Goal: Information Seeking & Learning: Learn about a topic

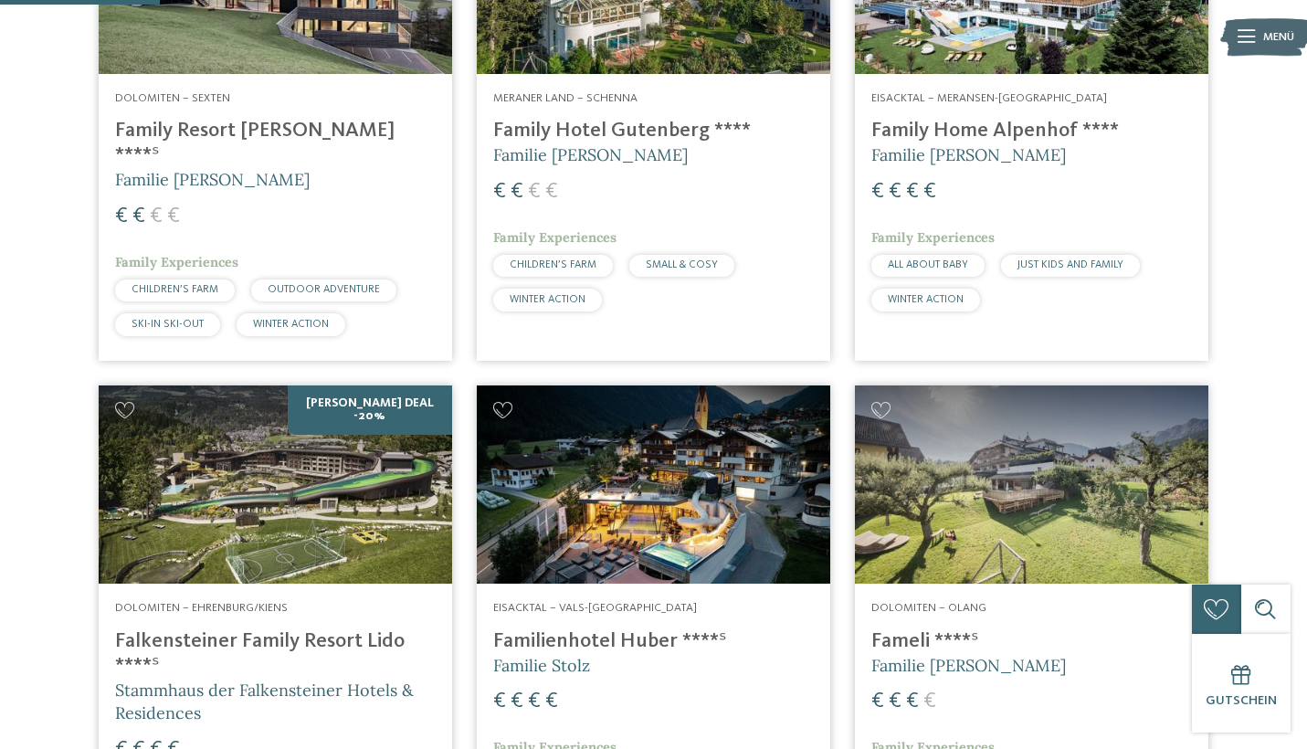
scroll to position [668, 0]
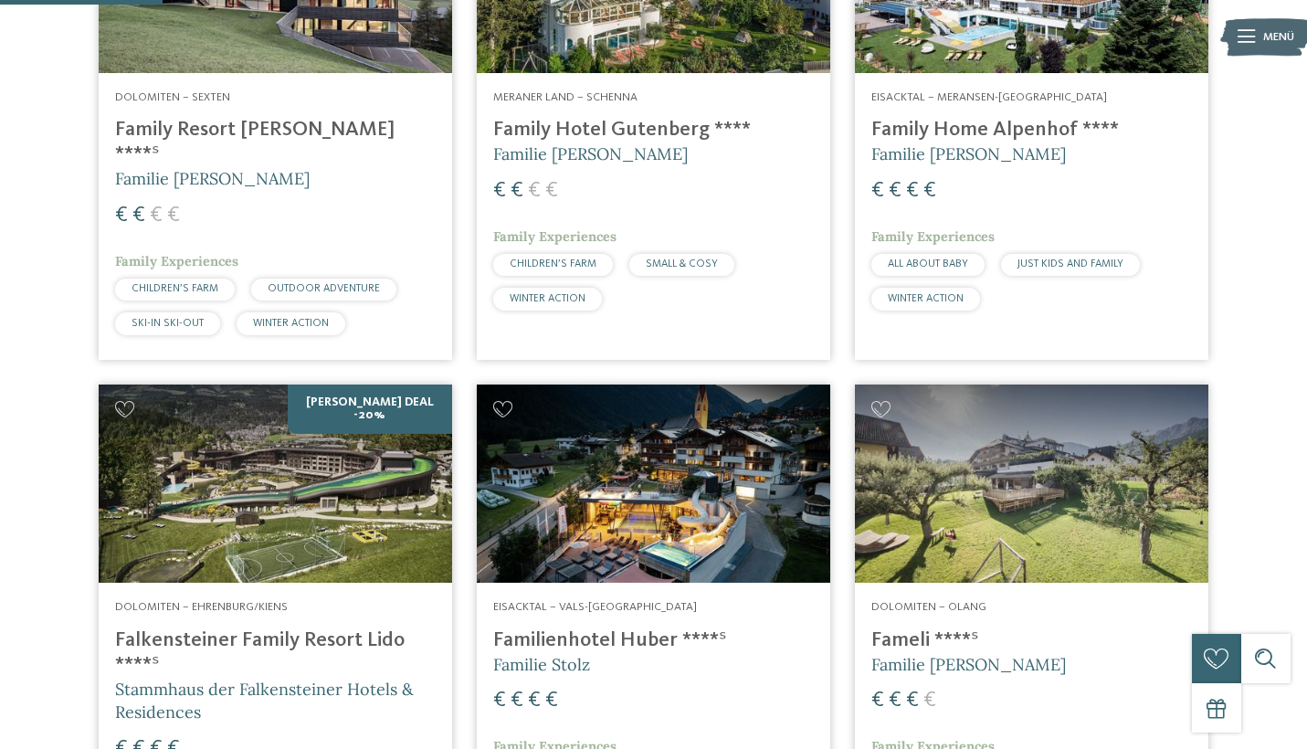
click at [373, 628] on h4 "Falkensteiner Family Resort Lido ****ˢ" at bounding box center [275, 652] width 321 height 49
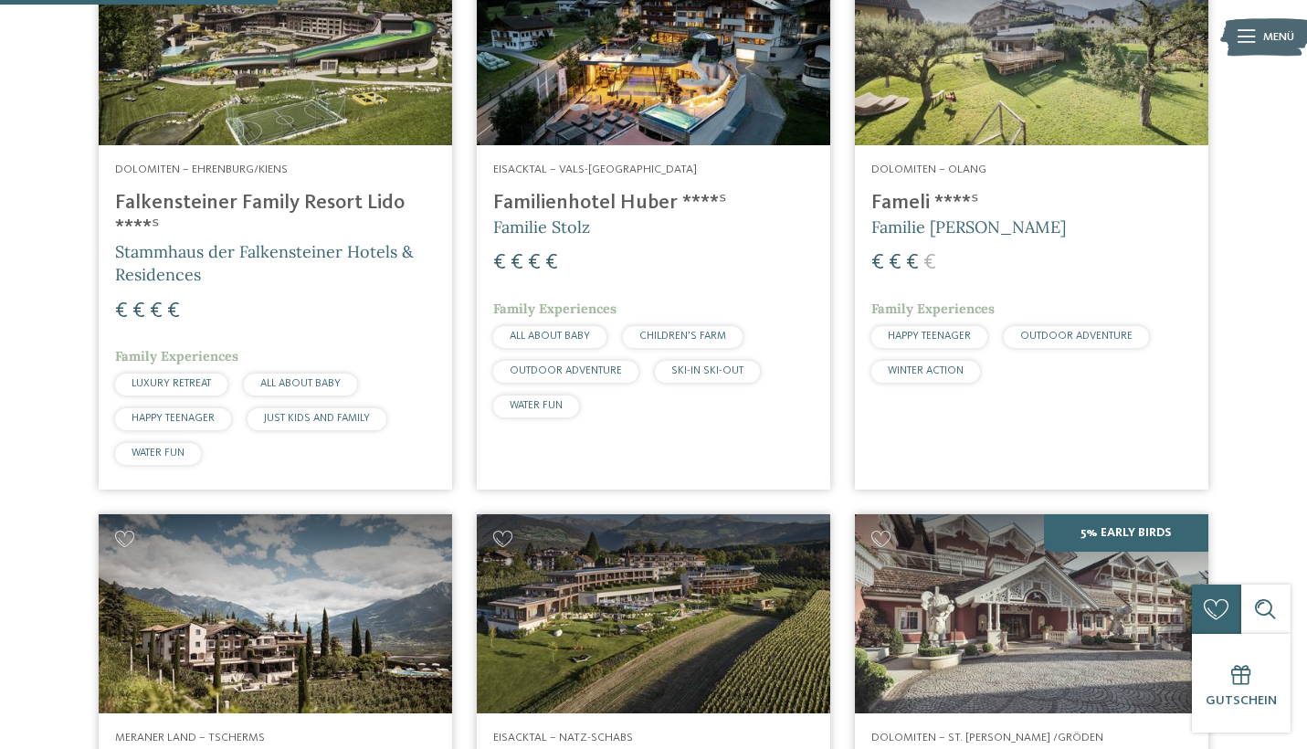
scroll to position [1148, 0]
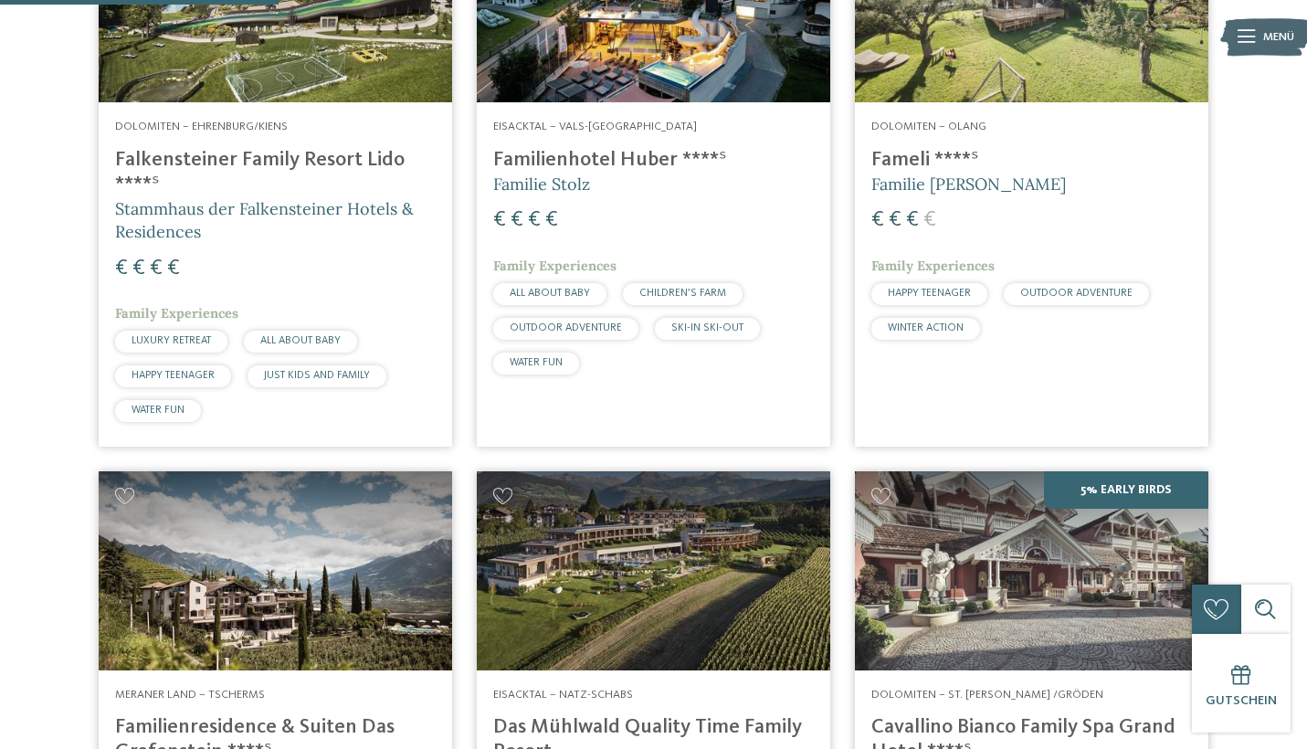
click at [209, 153] on h4 "Falkensteiner Family Resort Lido ****ˢ" at bounding box center [275, 172] width 321 height 49
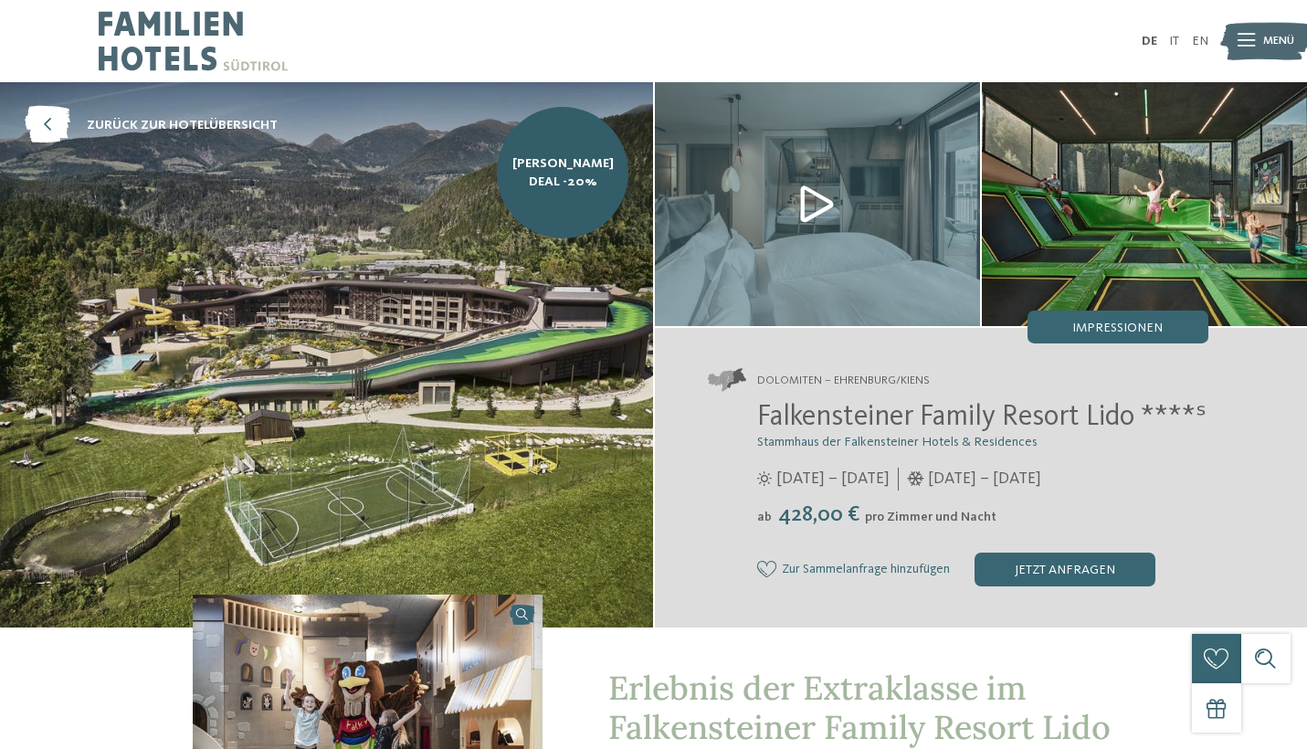
click at [855, 211] on img at bounding box center [817, 204] width 325 height 244
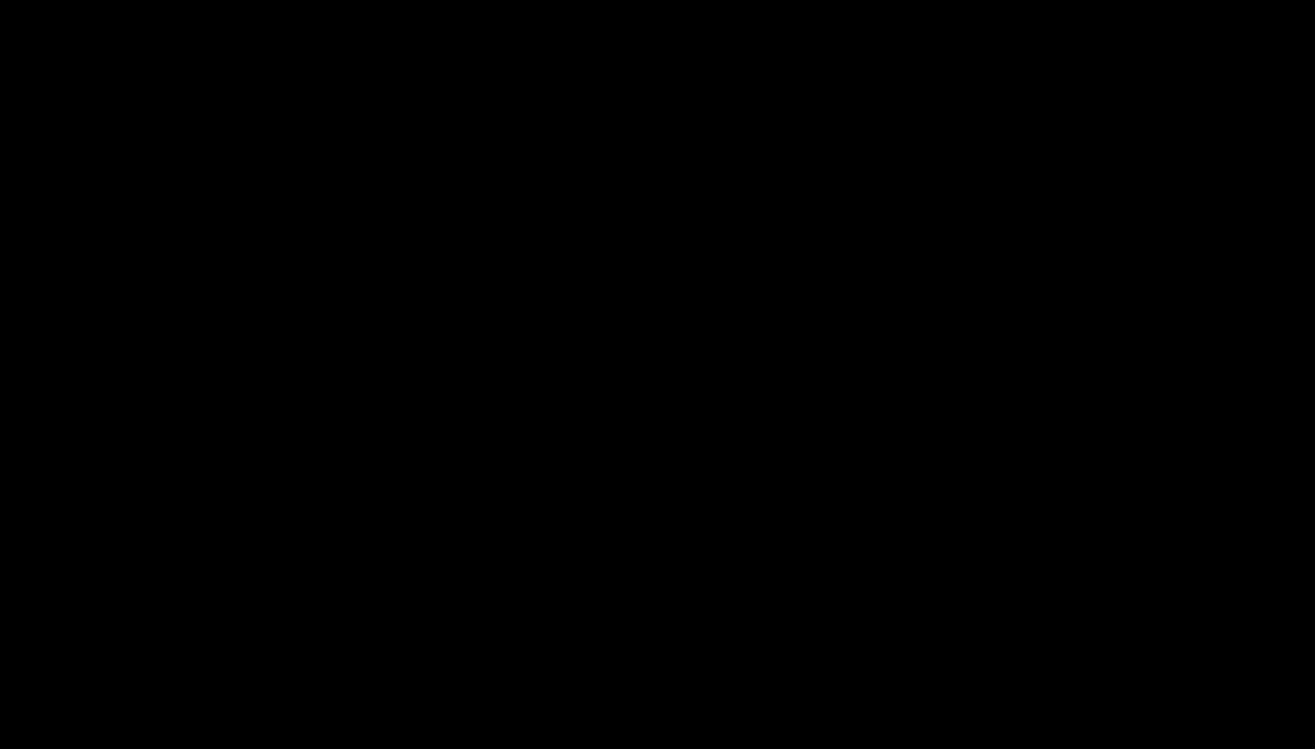
click at [1145, 166] on div at bounding box center [657, 374] width 1315 height 749
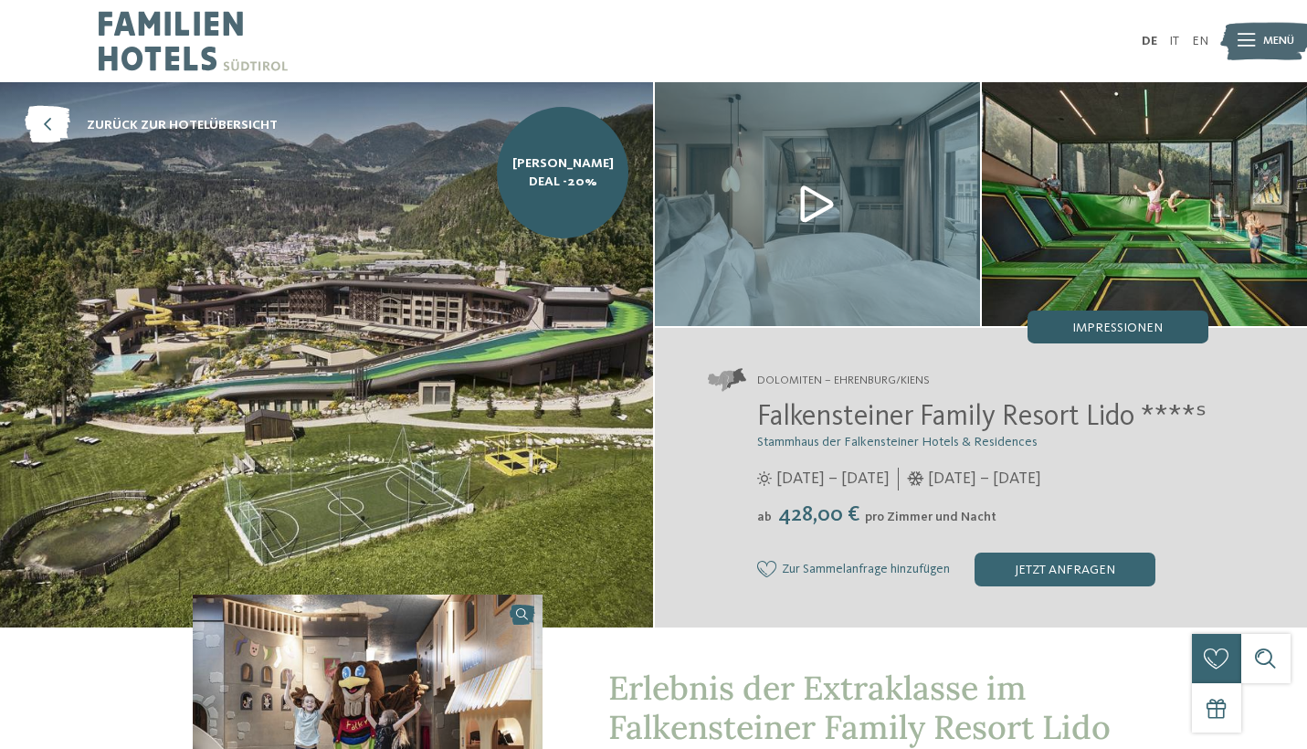
click at [1076, 326] on span "Impressionen" at bounding box center [1117, 327] width 90 height 13
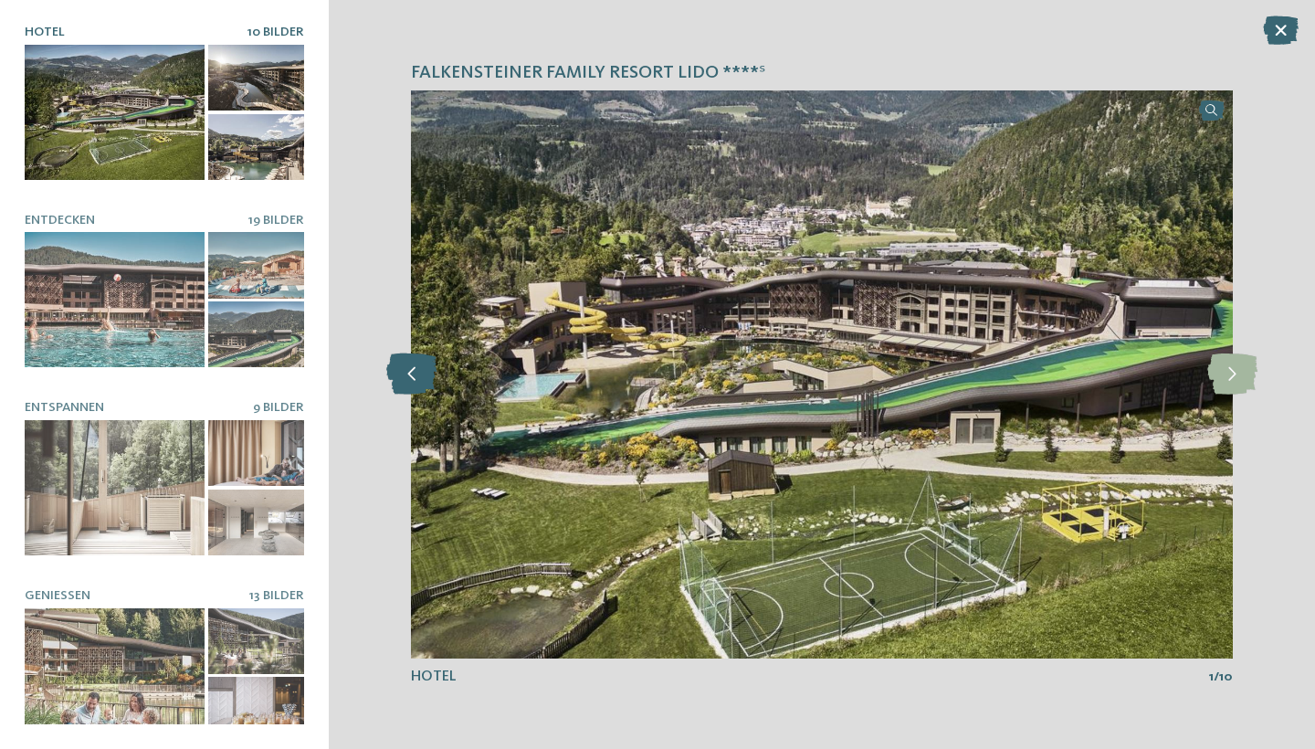
click at [406, 375] on icon at bounding box center [411, 373] width 50 height 41
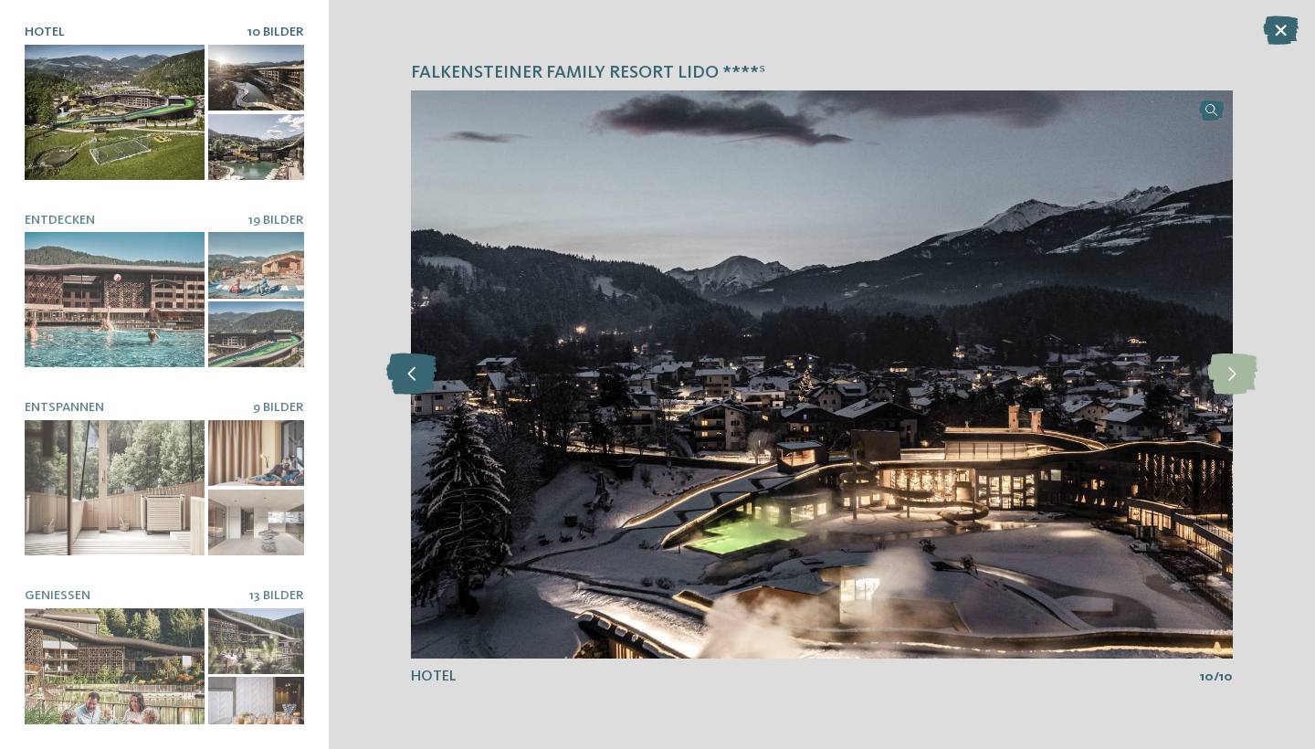
click at [405, 375] on icon at bounding box center [411, 373] width 50 height 41
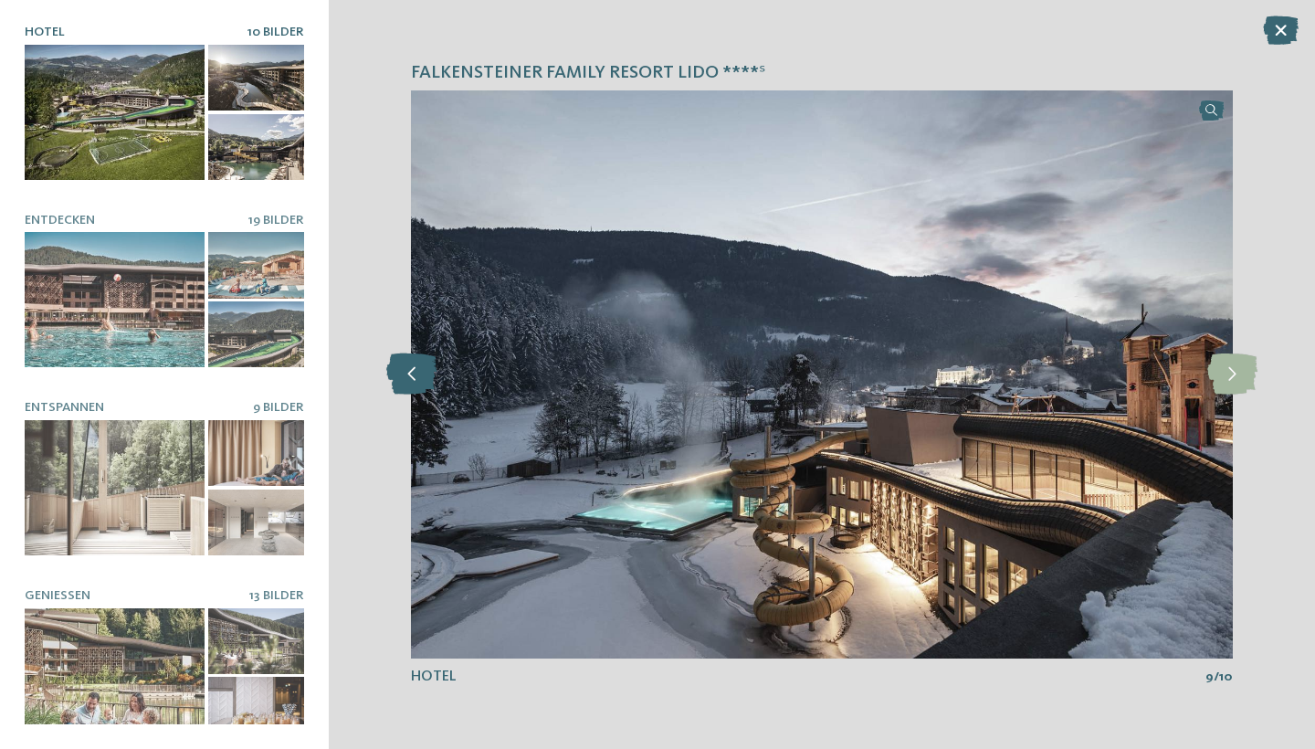
click at [405, 375] on icon at bounding box center [411, 373] width 50 height 41
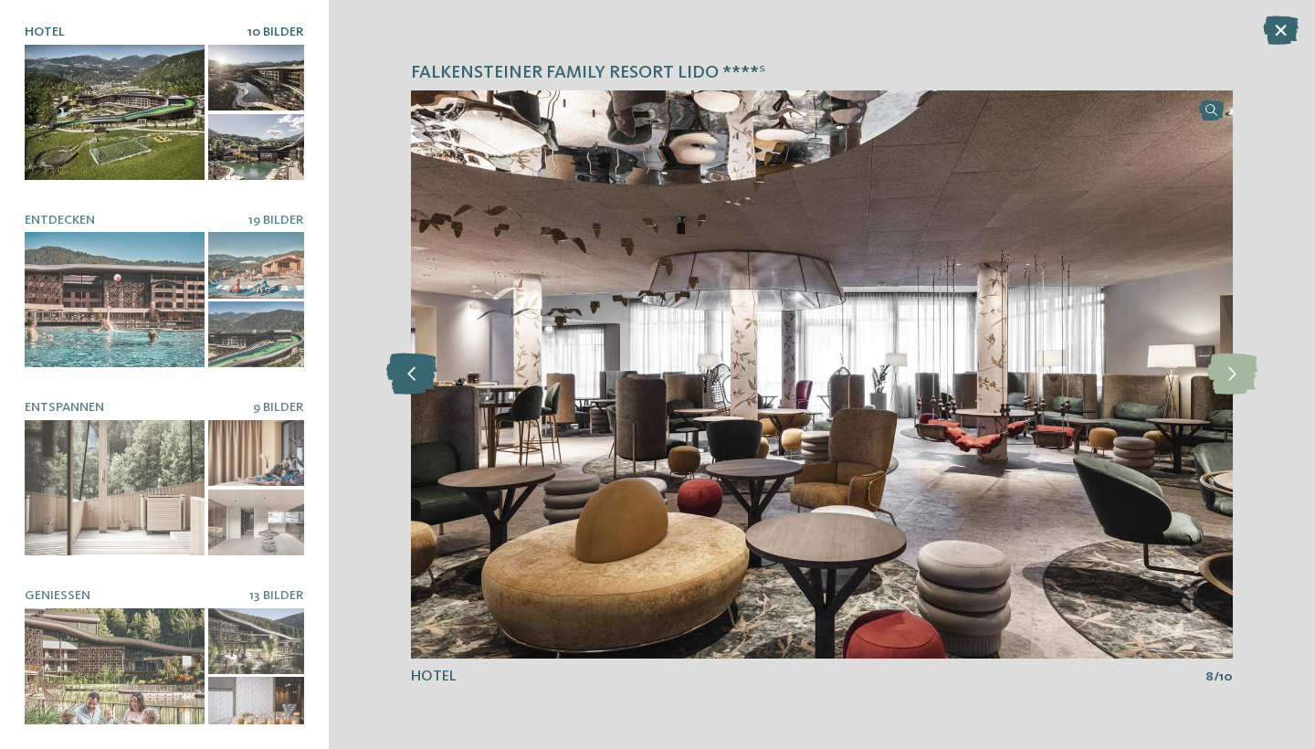
click at [405, 375] on icon at bounding box center [411, 373] width 50 height 41
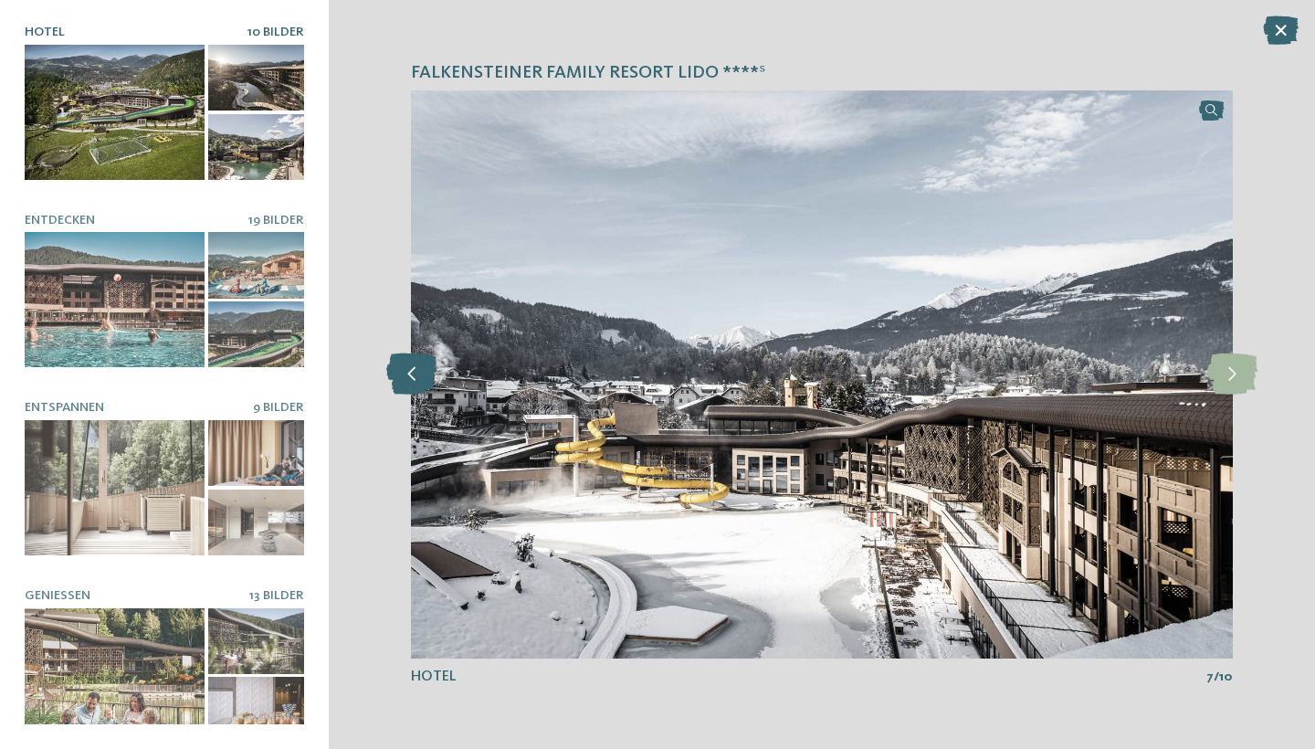
click at [405, 378] on icon at bounding box center [411, 373] width 50 height 41
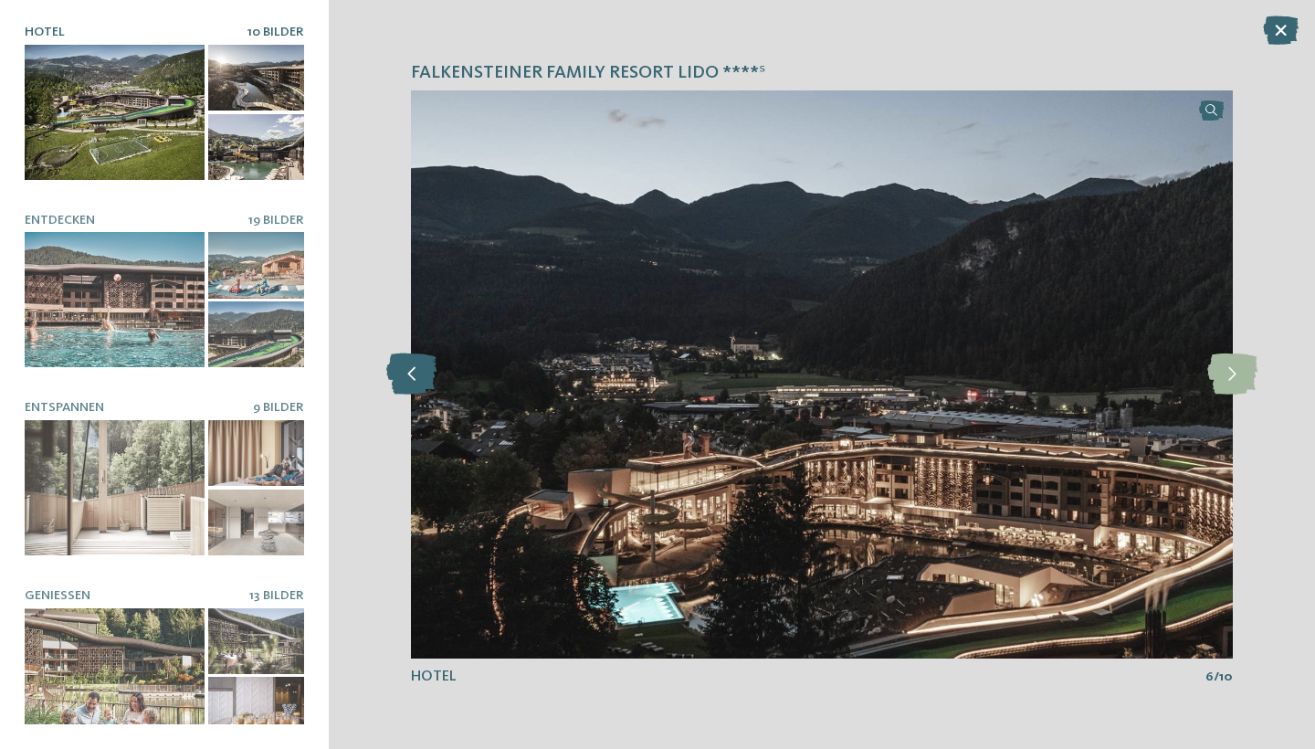
click at [405, 378] on icon at bounding box center [411, 373] width 50 height 41
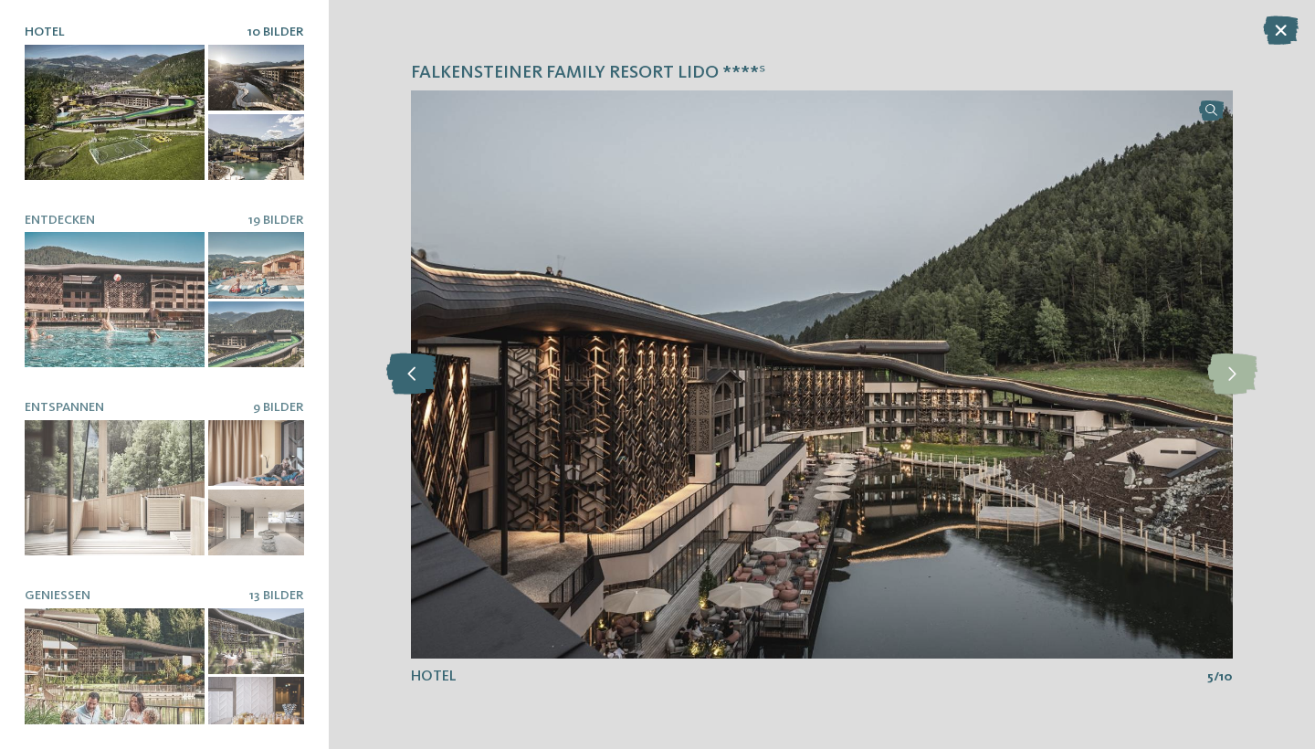
click at [415, 362] on icon at bounding box center [411, 373] width 50 height 41
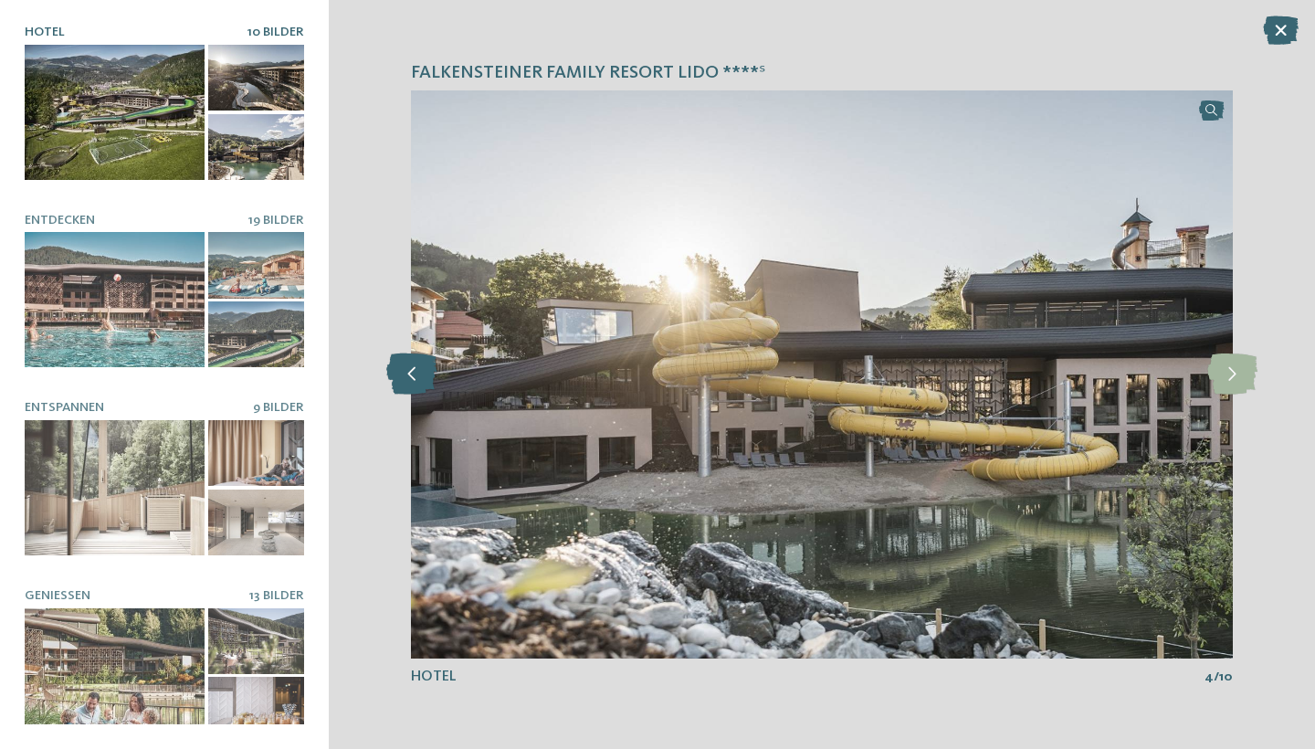
click at [414, 362] on icon at bounding box center [411, 373] width 50 height 41
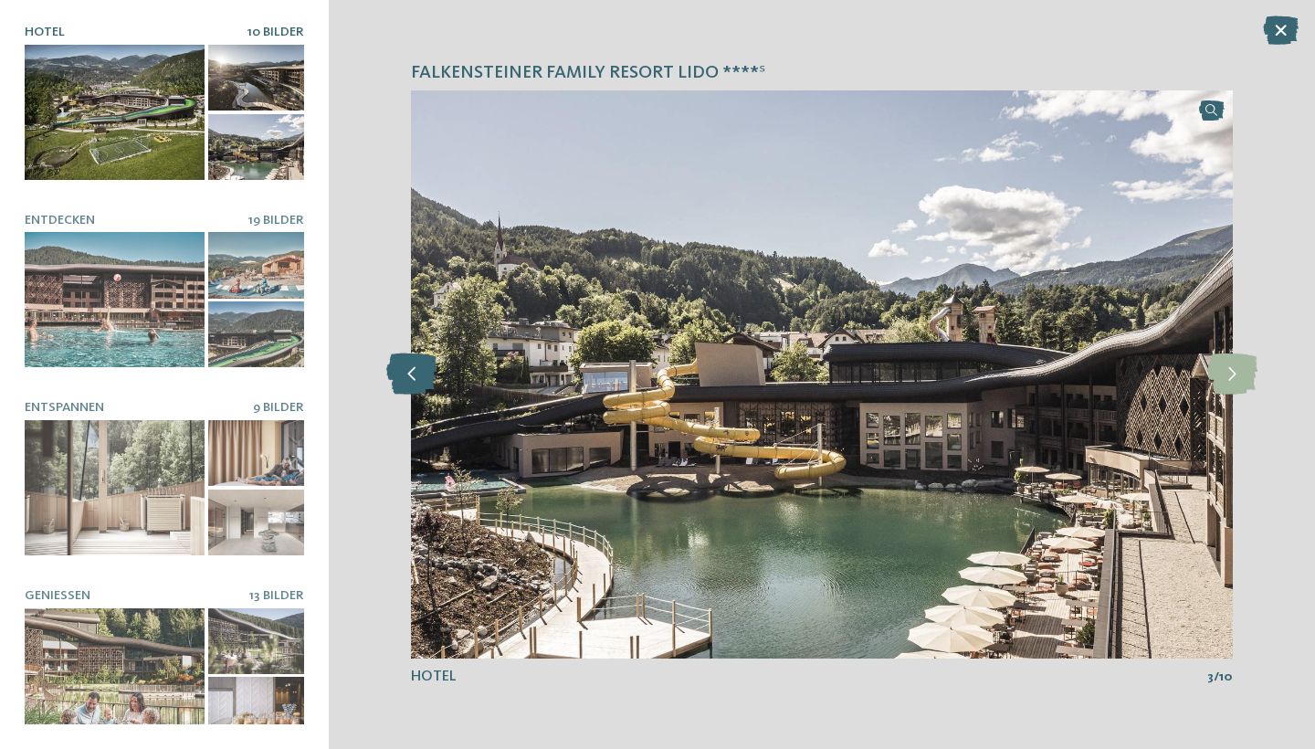
click at [414, 362] on icon at bounding box center [411, 373] width 50 height 41
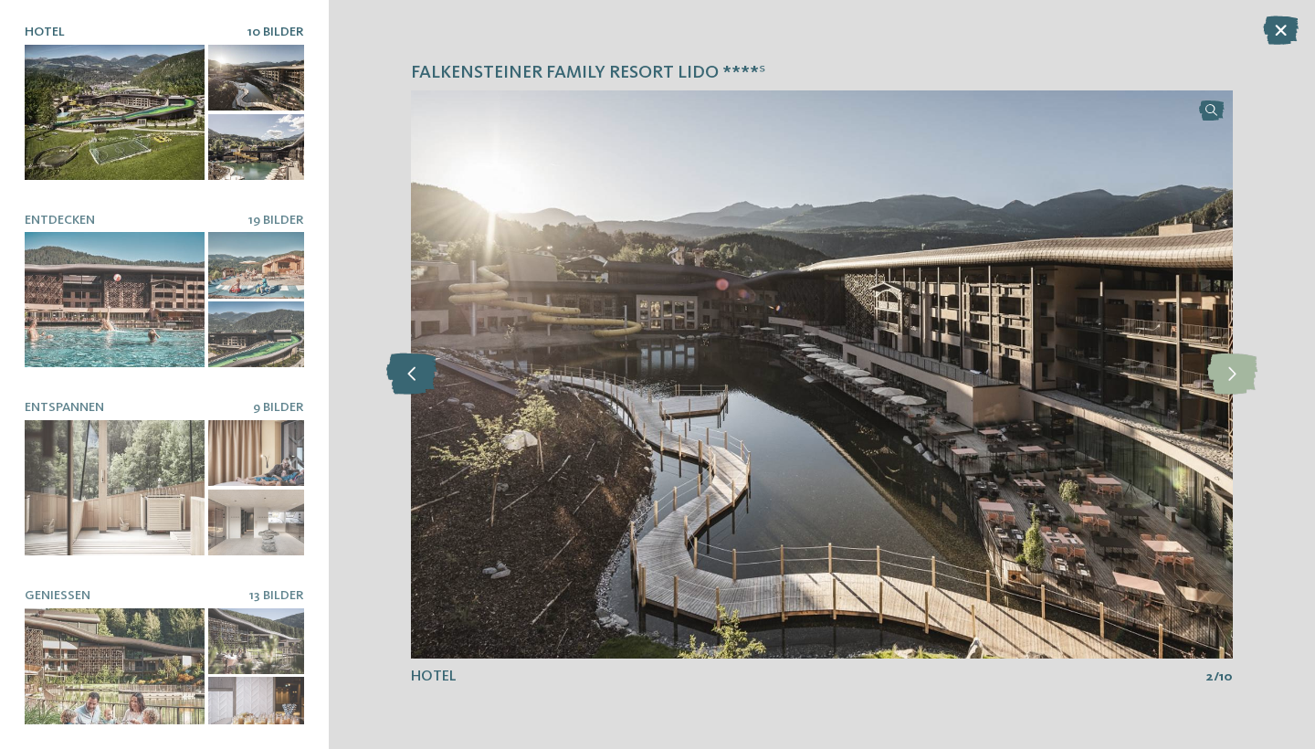
click at [414, 362] on icon at bounding box center [411, 373] width 50 height 41
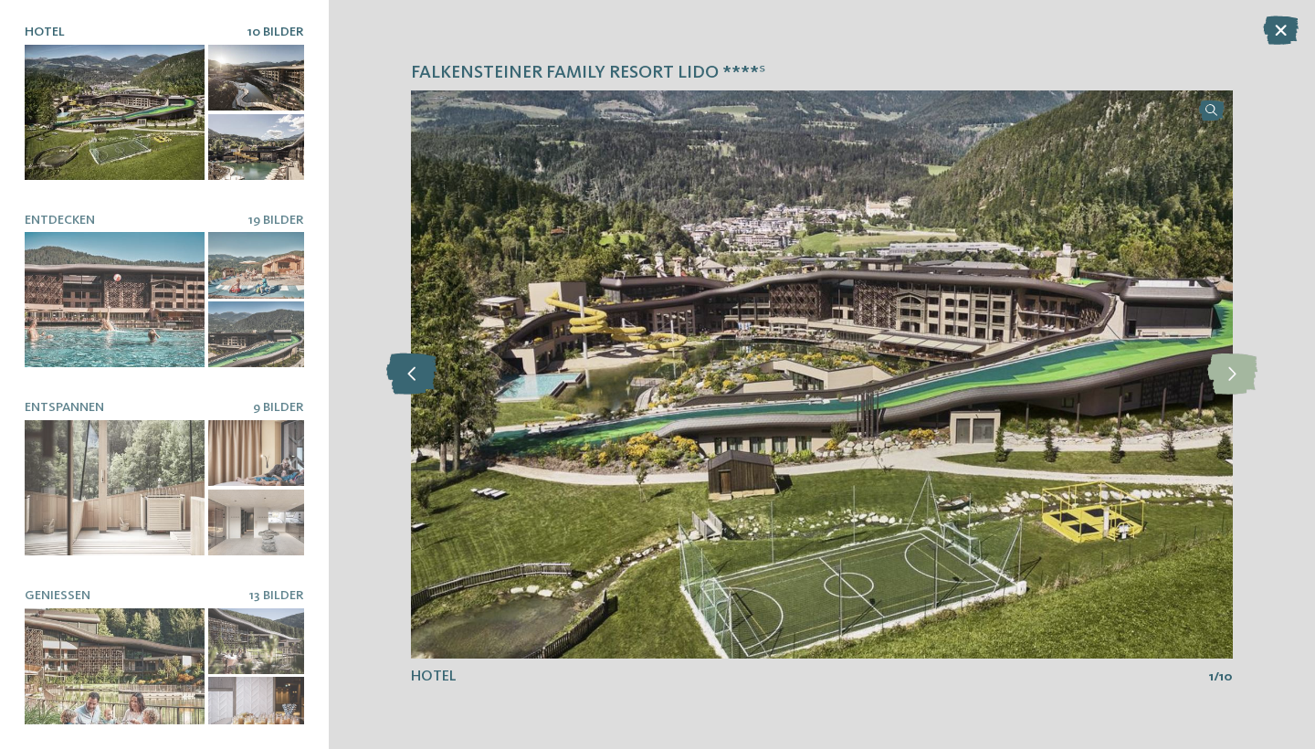
click at [414, 362] on icon at bounding box center [411, 373] width 50 height 41
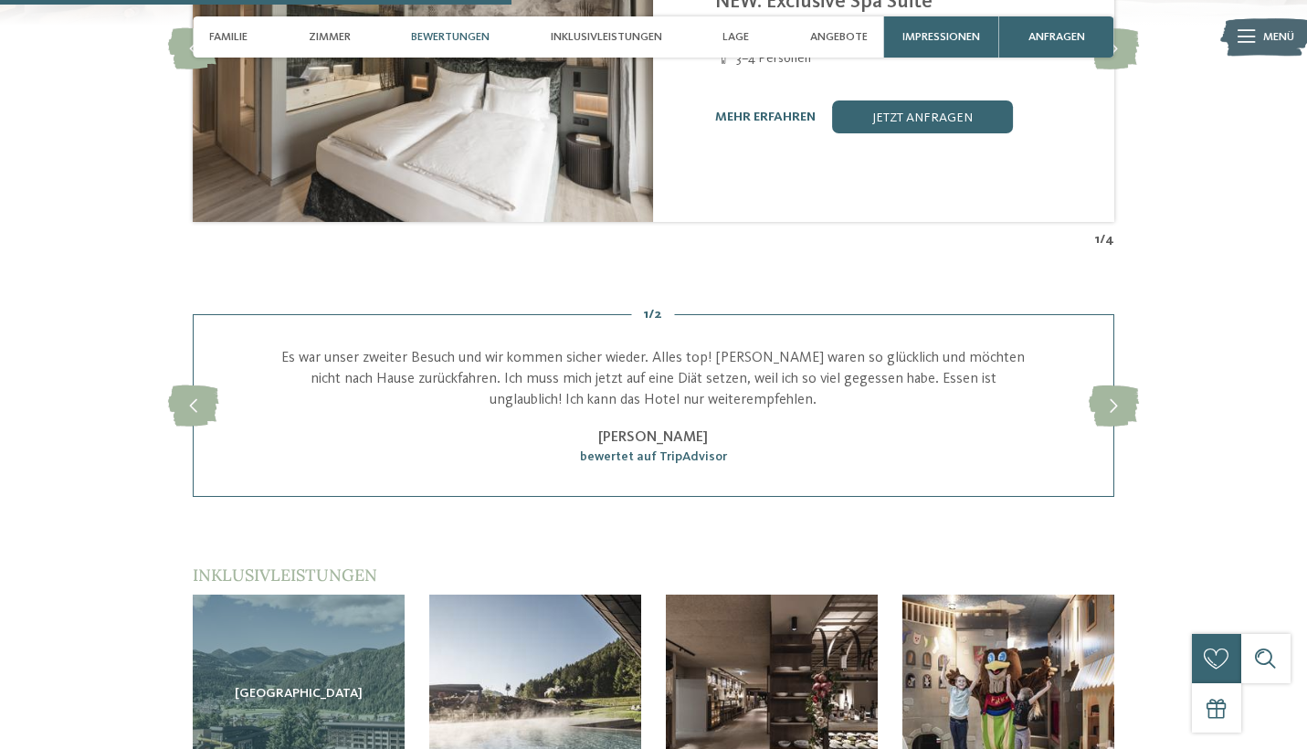
scroll to position [2217, 0]
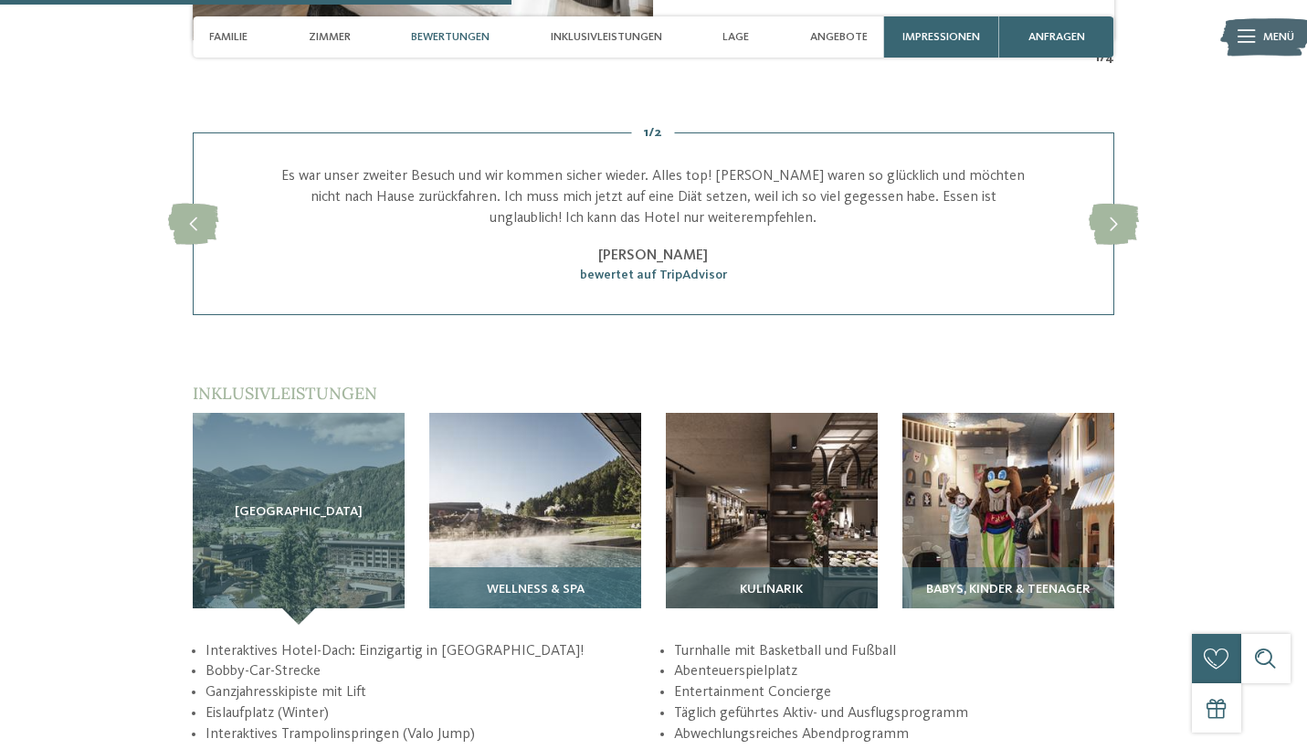
click at [440, 625] on div "Wellness & SPA" at bounding box center [535, 596] width 212 height 58
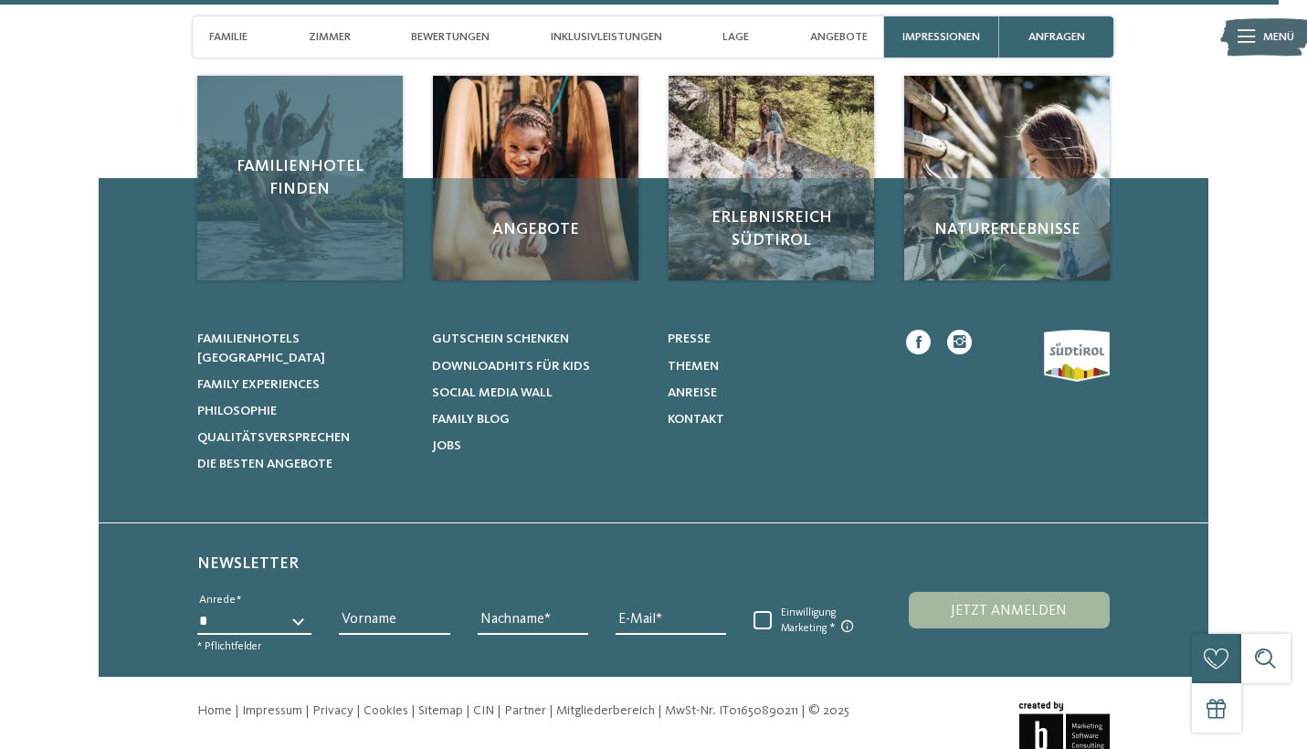
scroll to position [5578, 0]
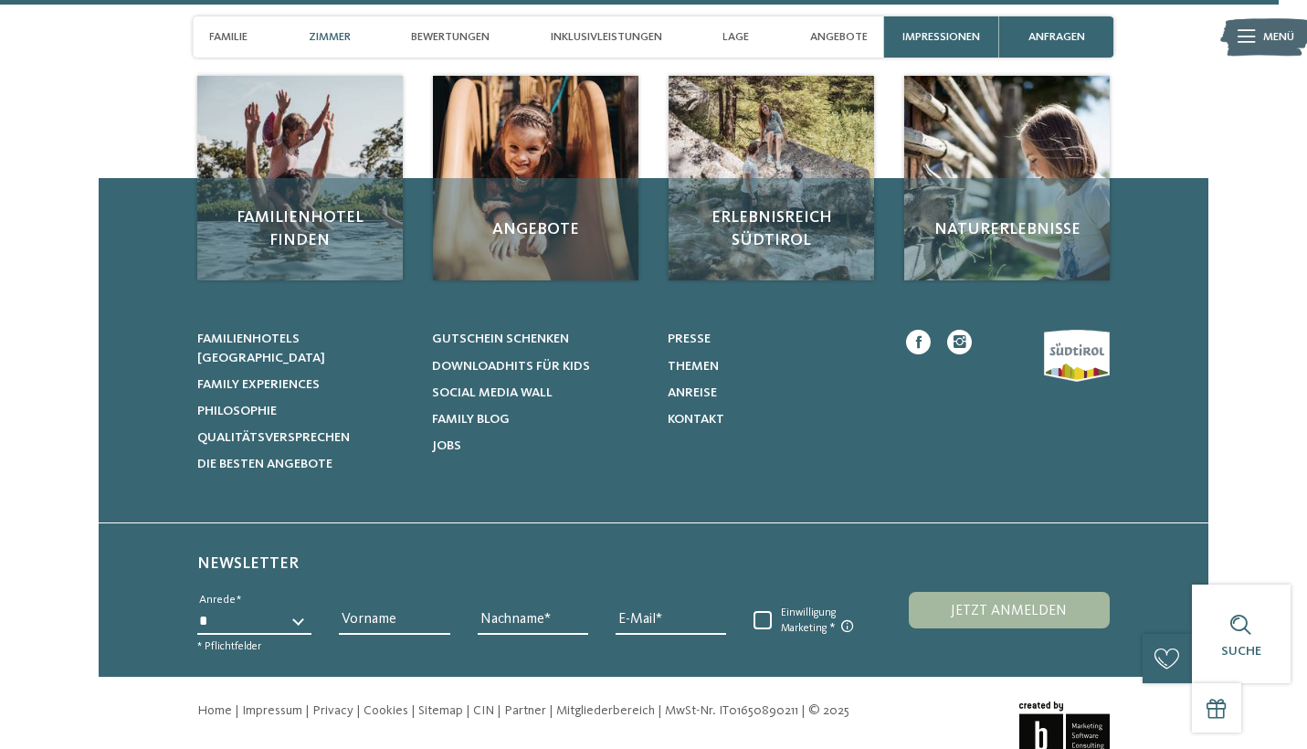
click at [329, 52] on div "Zimmer" at bounding box center [329, 36] width 58 height 41
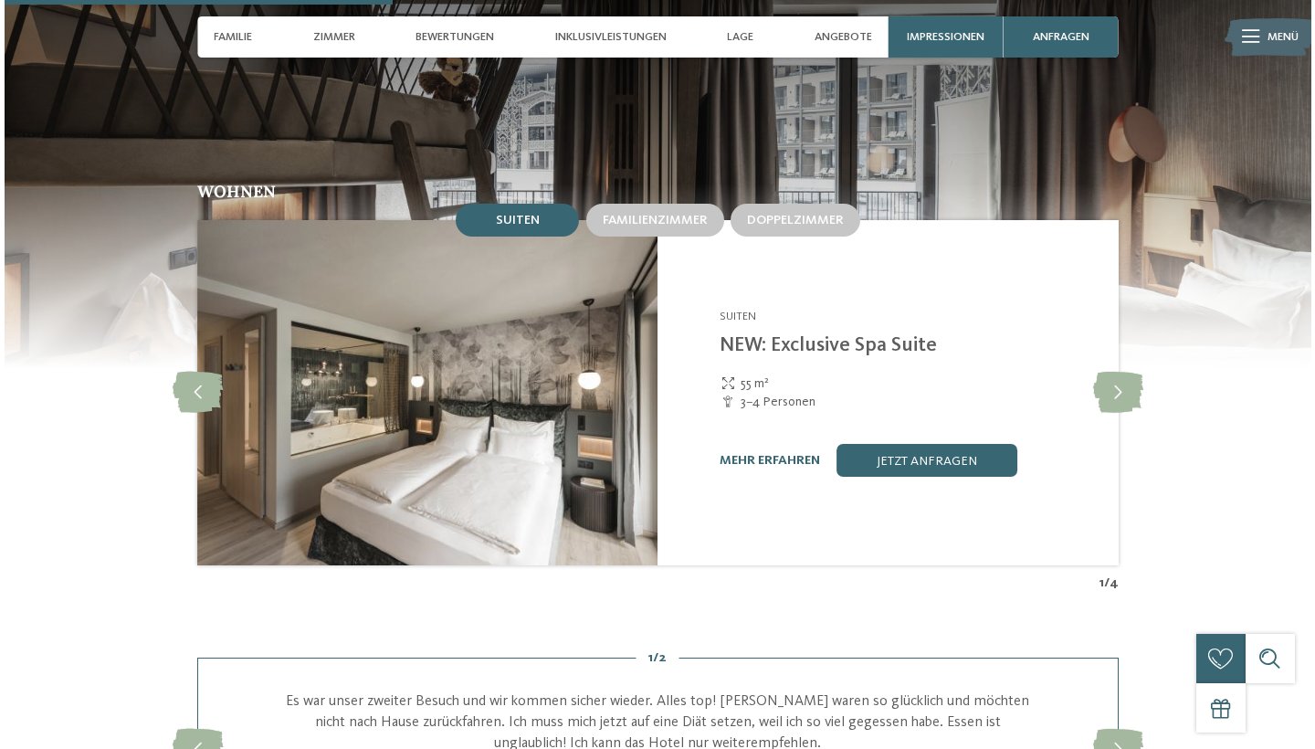
scroll to position [1692, 0]
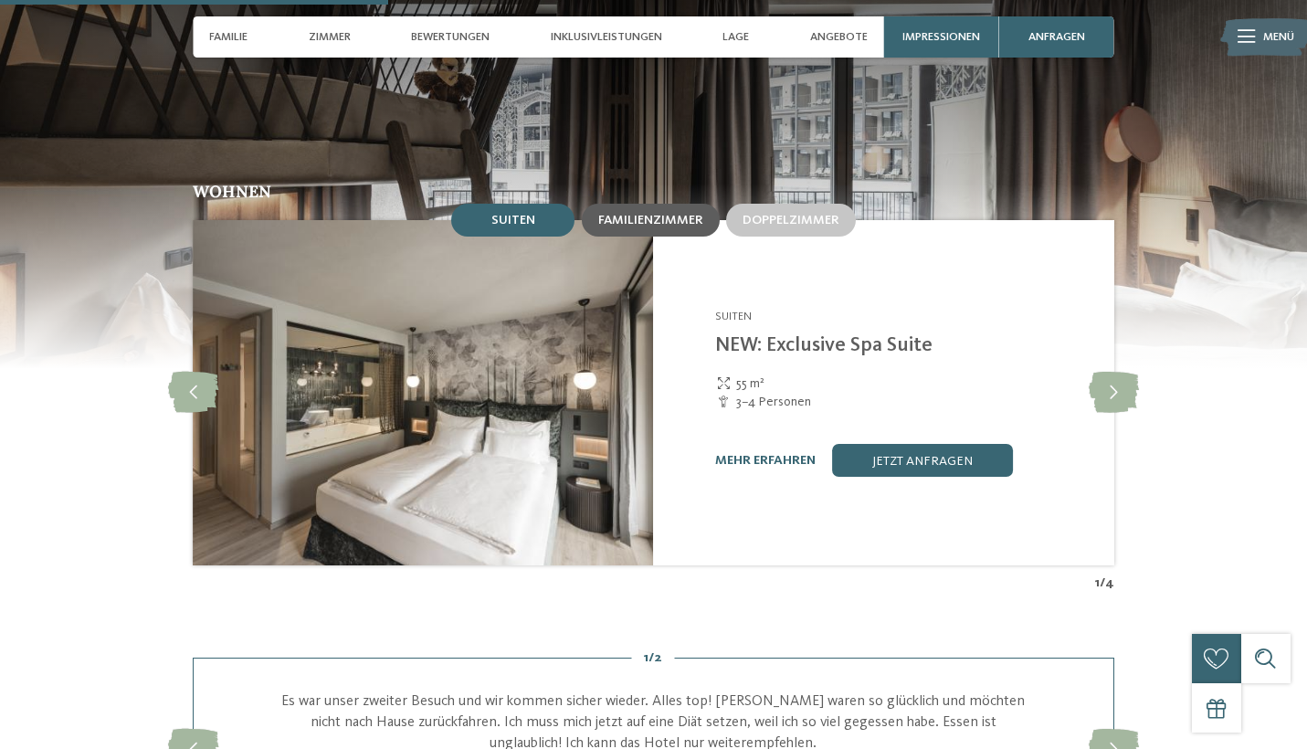
click at [639, 226] on span "Familienzimmer" at bounding box center [650, 220] width 105 height 13
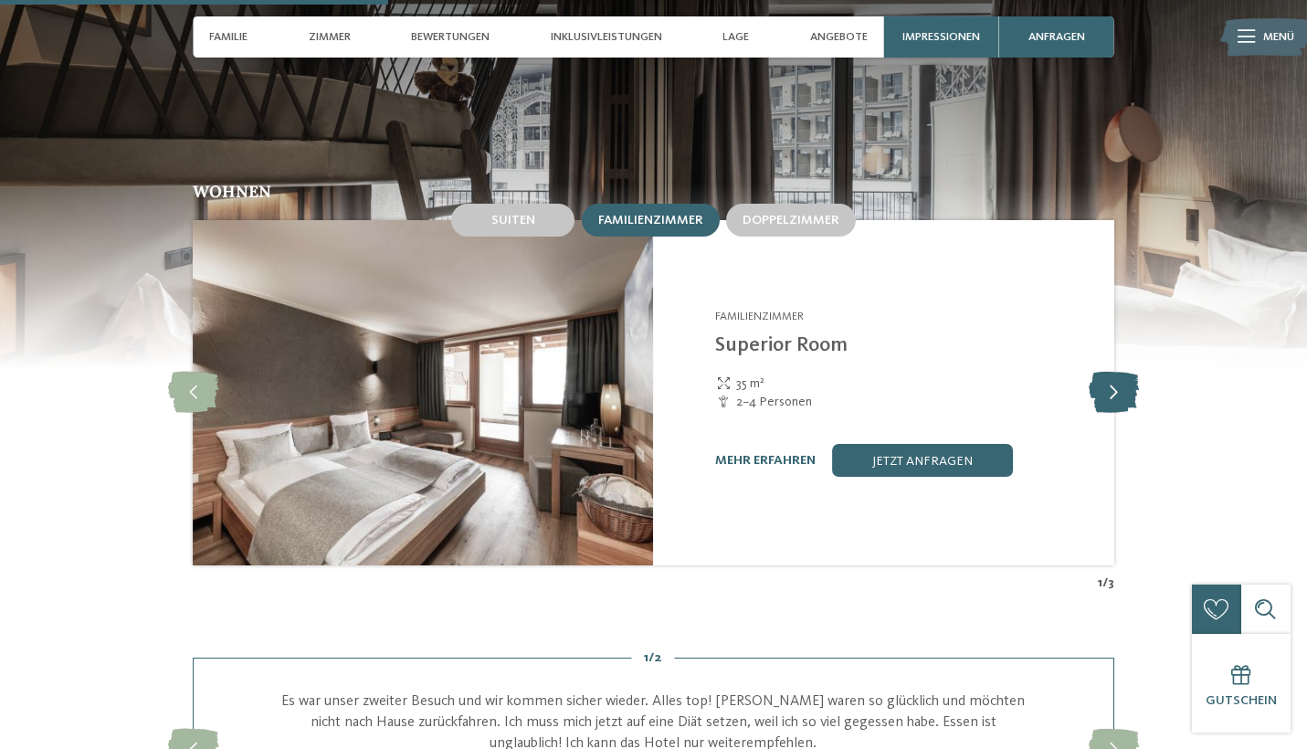
click at [1106, 414] on icon at bounding box center [1113, 393] width 50 height 41
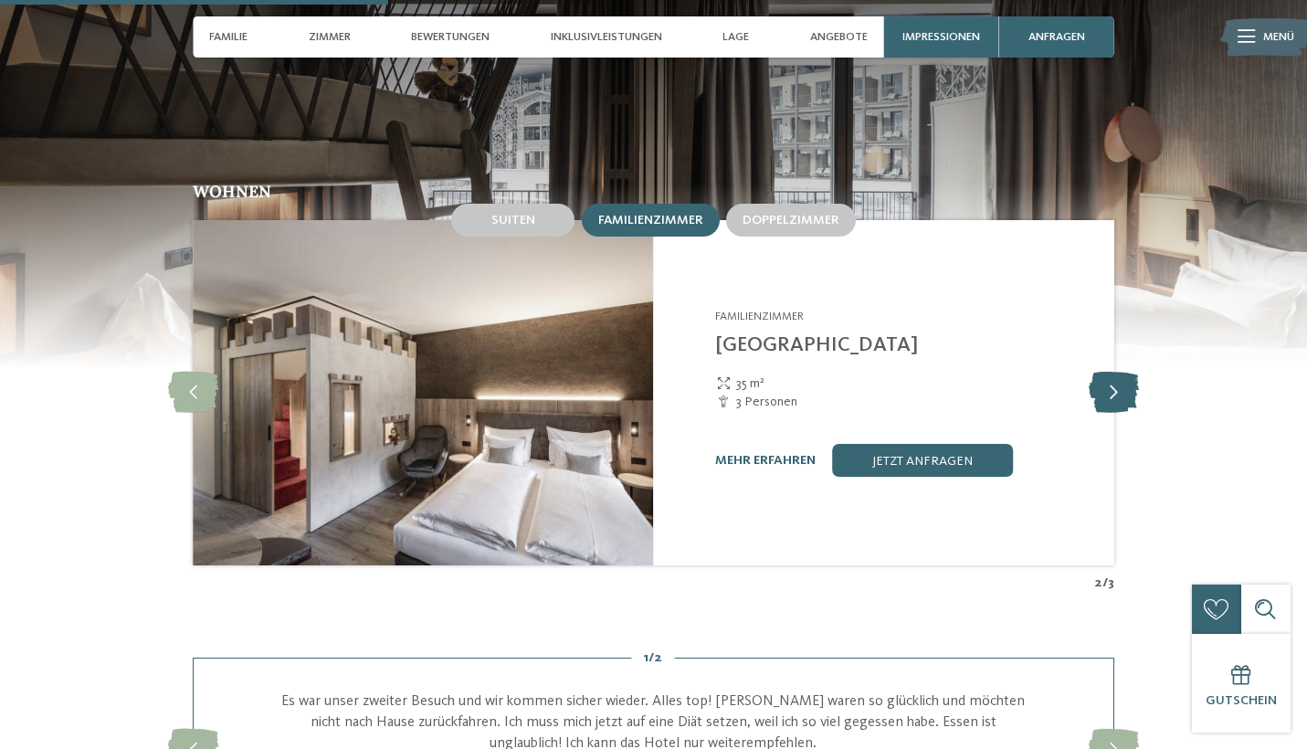
click at [1106, 414] on icon at bounding box center [1113, 393] width 50 height 41
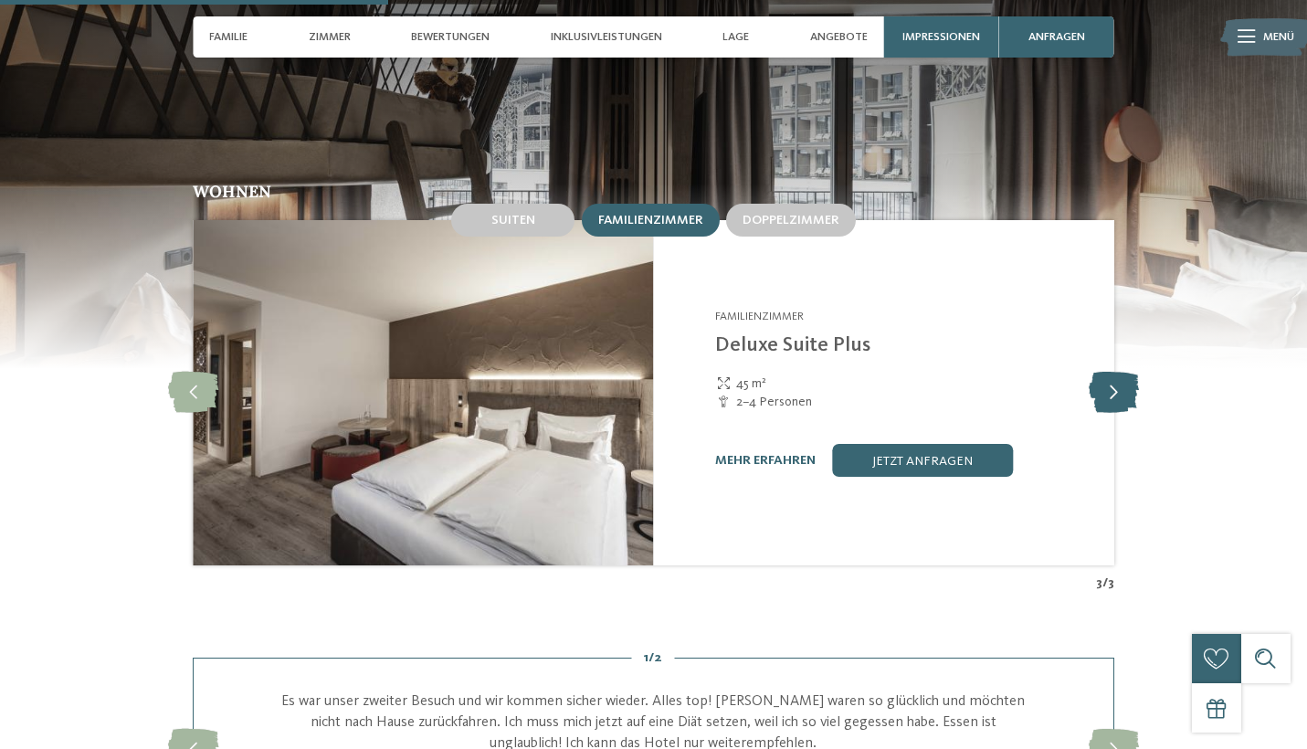
click at [1106, 414] on icon at bounding box center [1113, 393] width 50 height 41
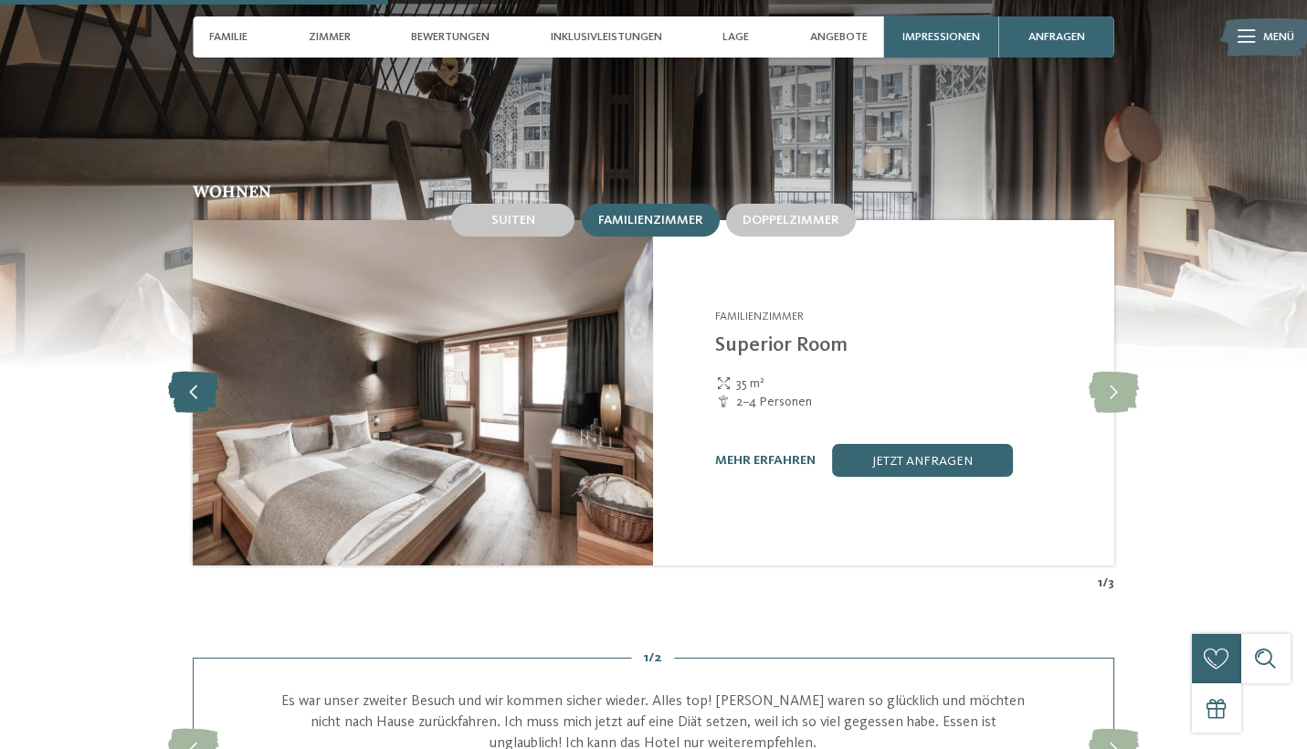
click at [199, 414] on icon at bounding box center [193, 393] width 50 height 41
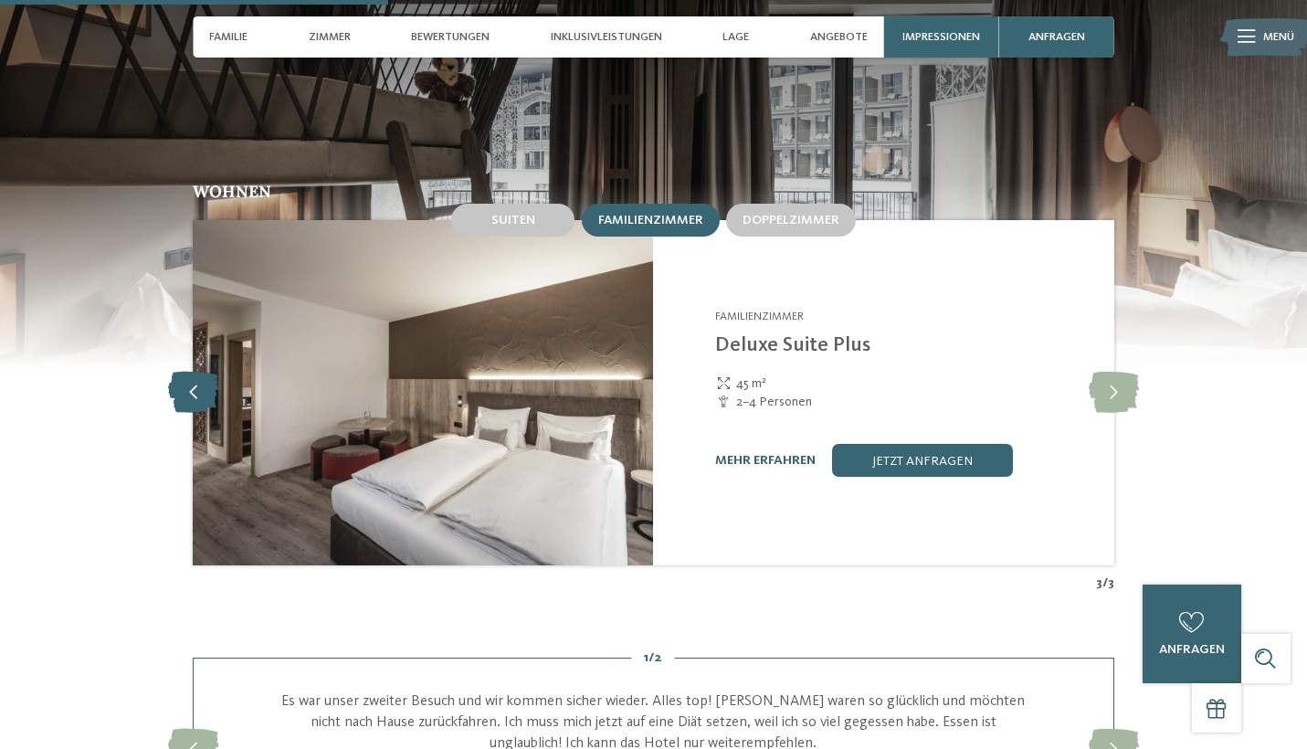
click at [199, 414] on icon at bounding box center [193, 393] width 50 height 41
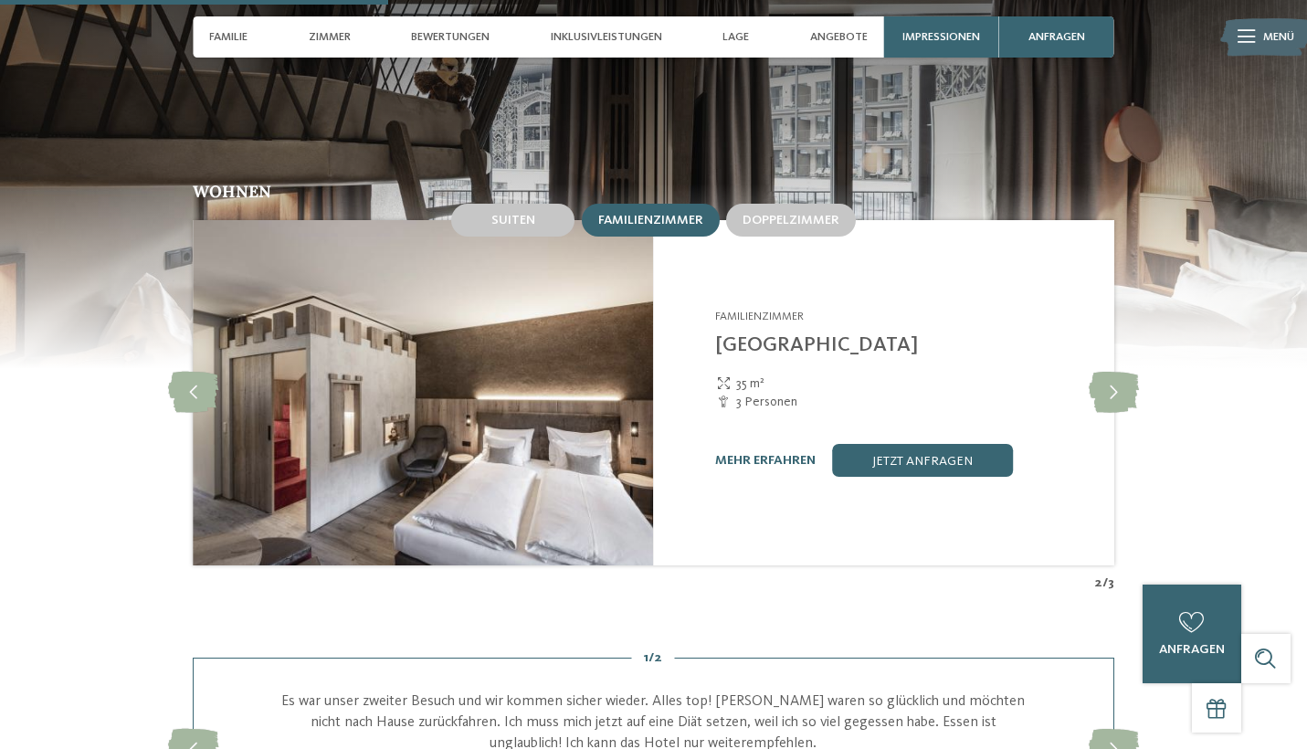
click at [456, 414] on img at bounding box center [423, 392] width 460 height 345
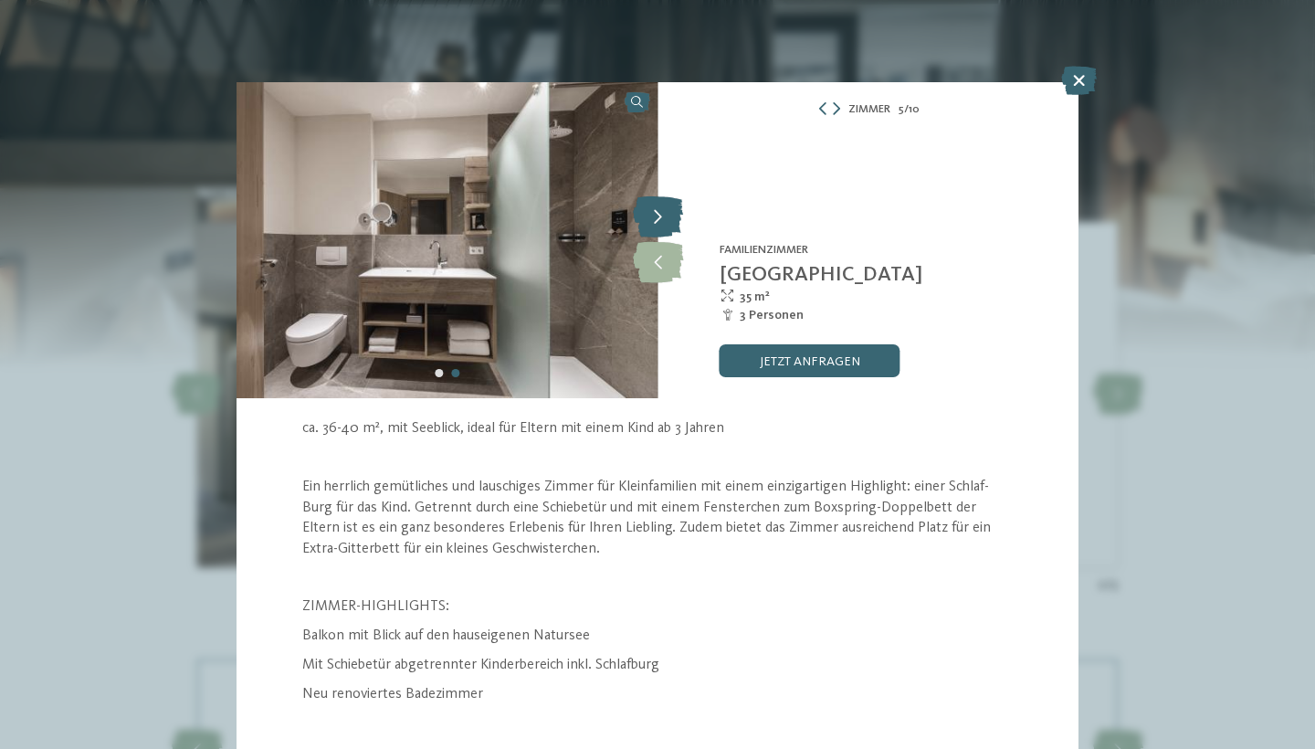
click at [652, 220] on icon at bounding box center [658, 217] width 50 height 41
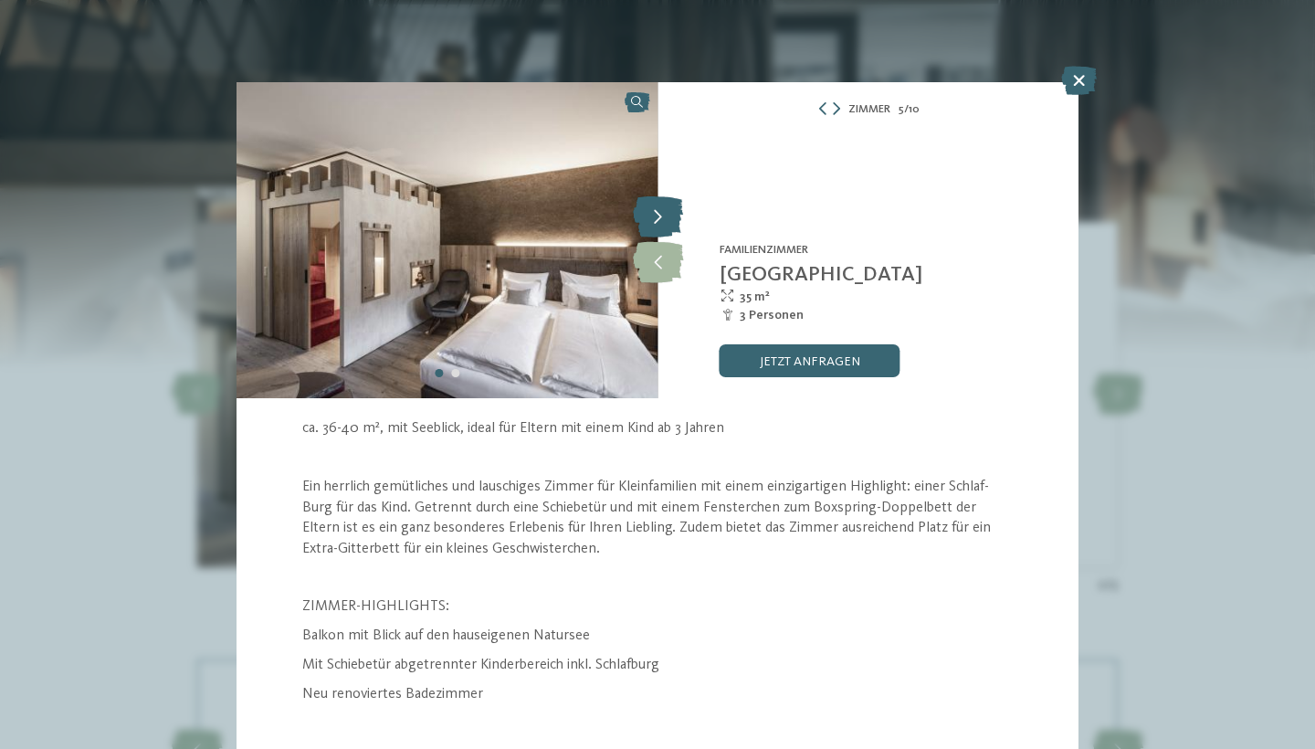
click at [652, 220] on icon at bounding box center [658, 217] width 50 height 41
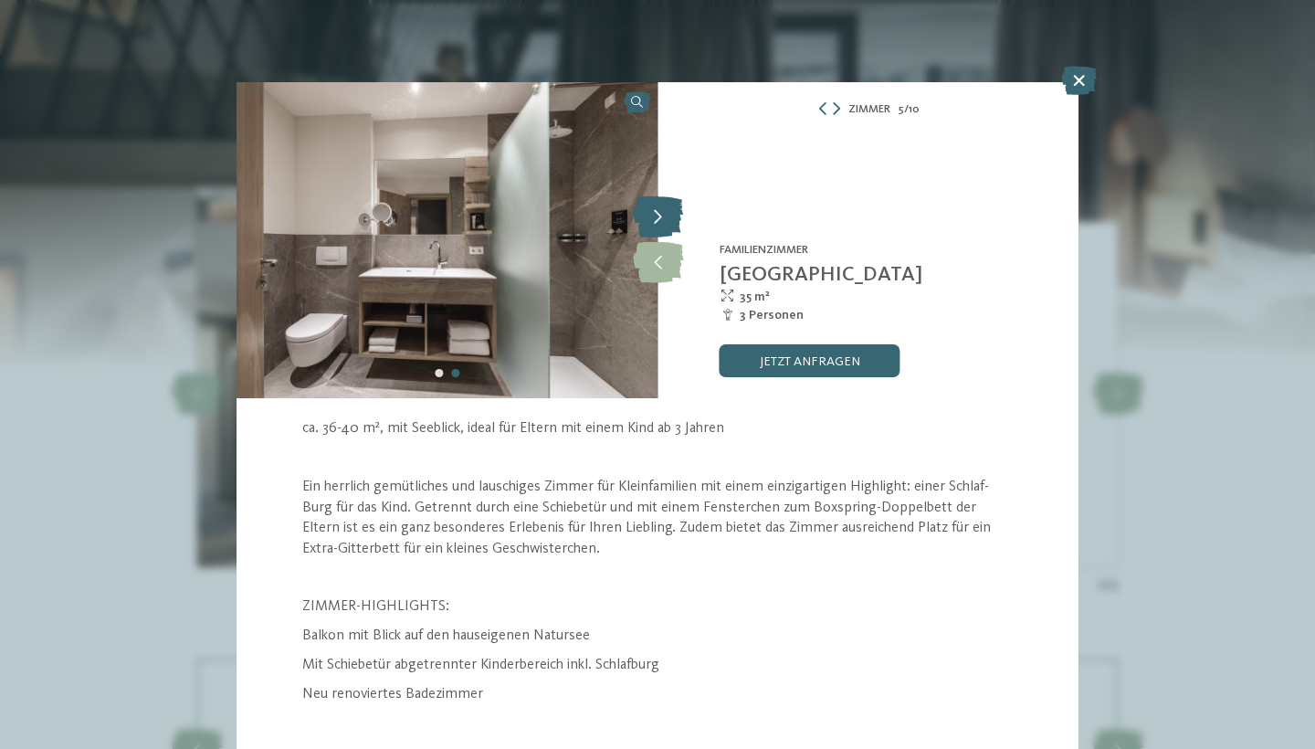
click at [652, 220] on icon at bounding box center [658, 217] width 50 height 41
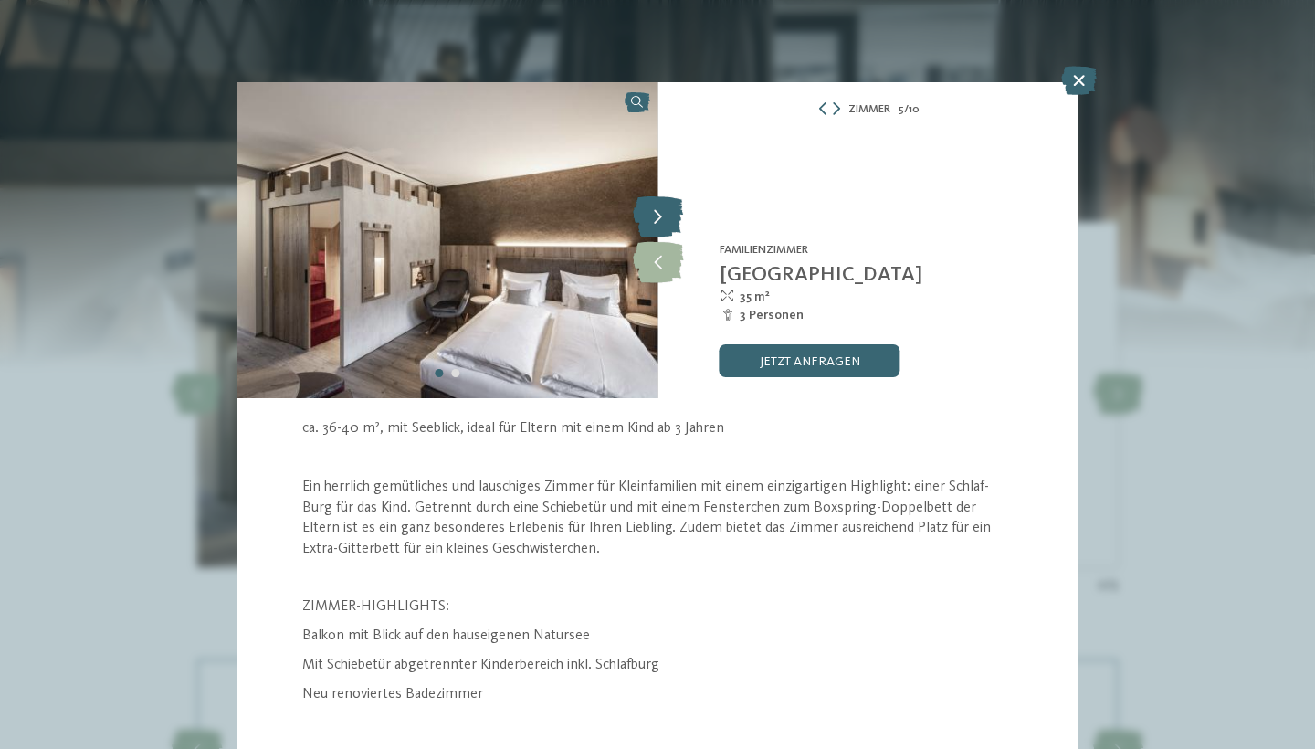
click at [652, 220] on icon at bounding box center [658, 217] width 50 height 41
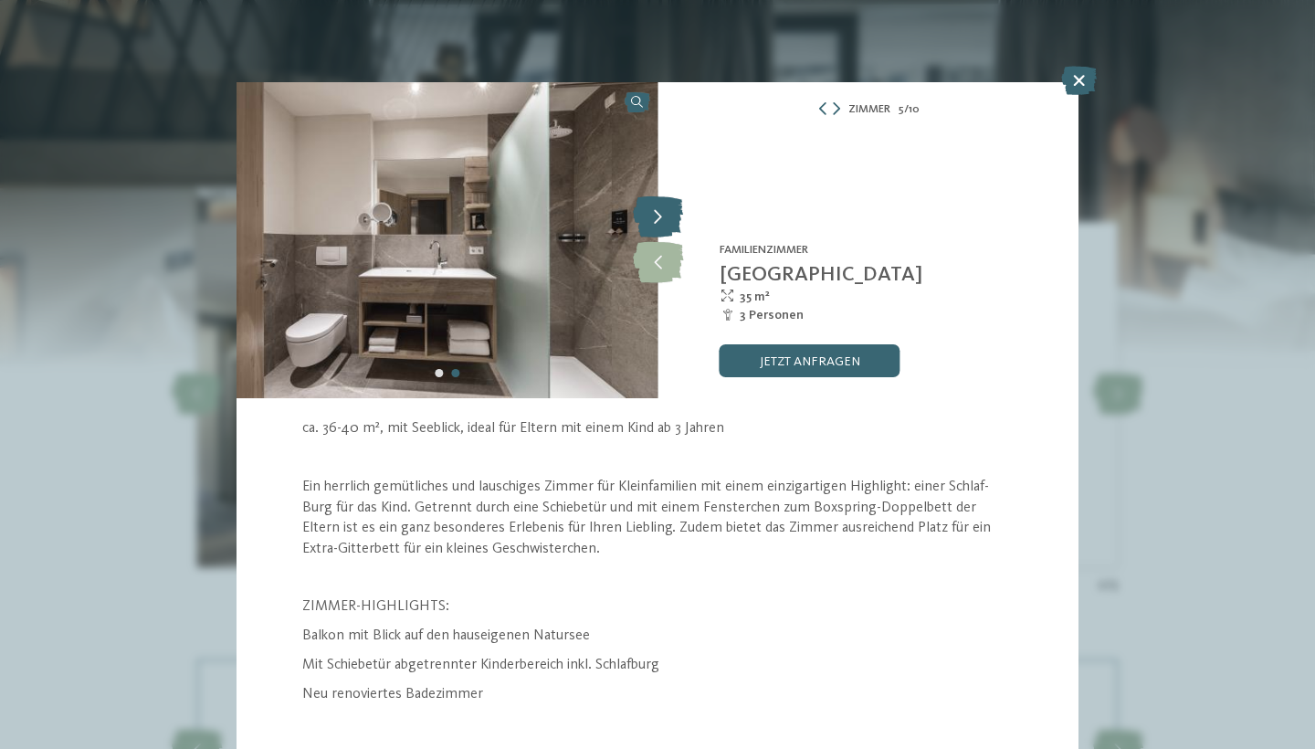
click at [652, 220] on icon at bounding box center [658, 217] width 50 height 41
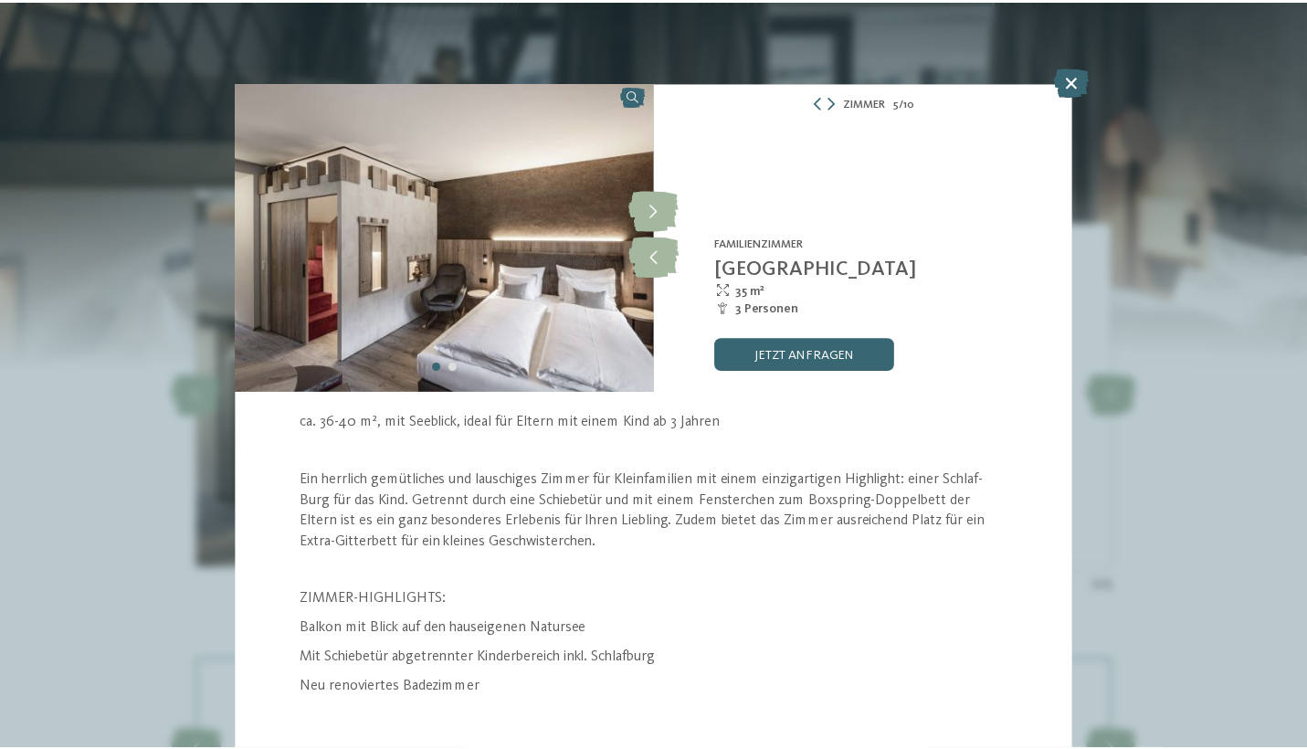
scroll to position [89, 0]
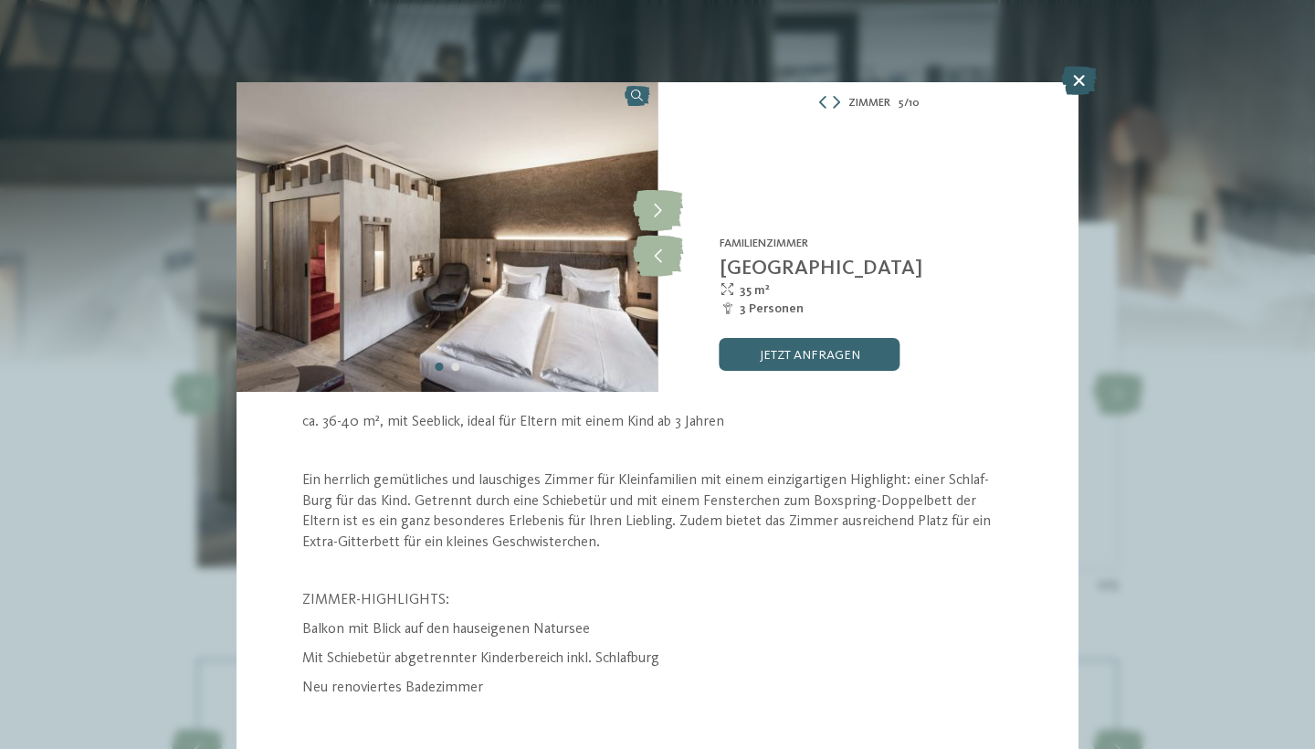
click at [1076, 78] on icon at bounding box center [1079, 80] width 36 height 29
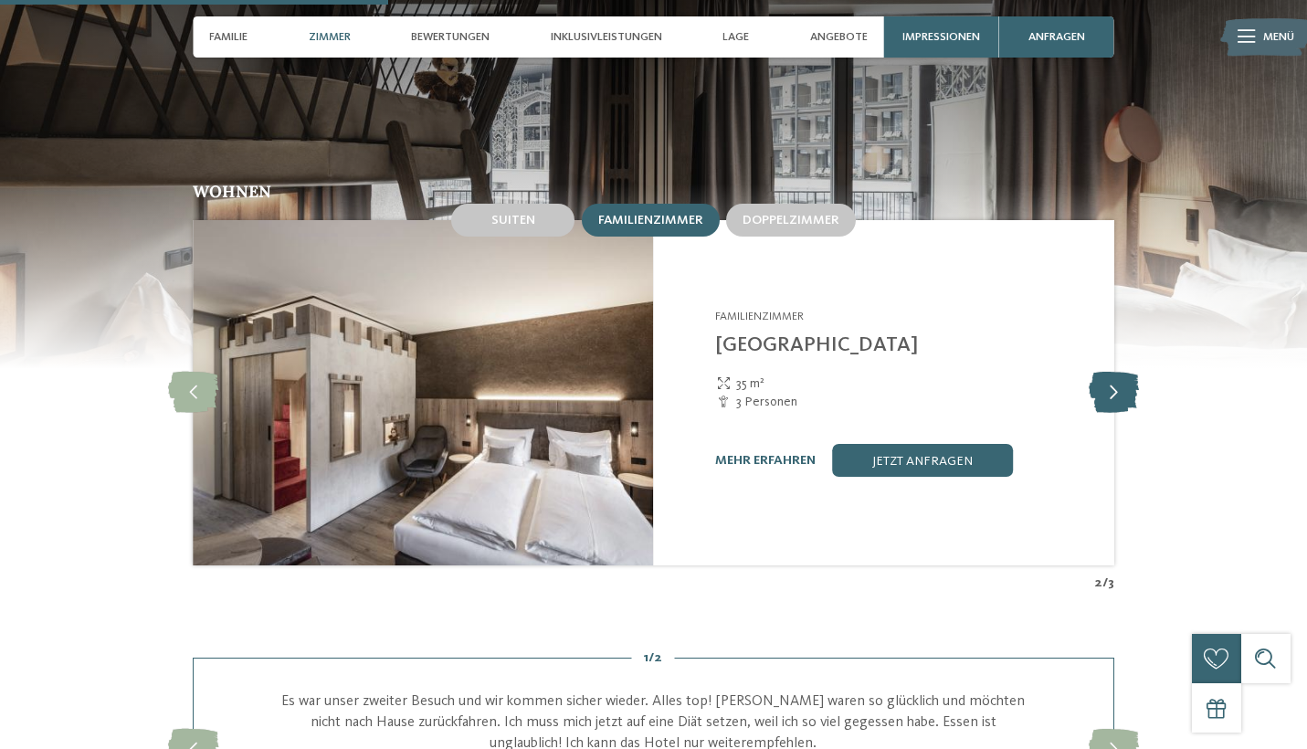
click at [1105, 414] on icon at bounding box center [1113, 393] width 50 height 41
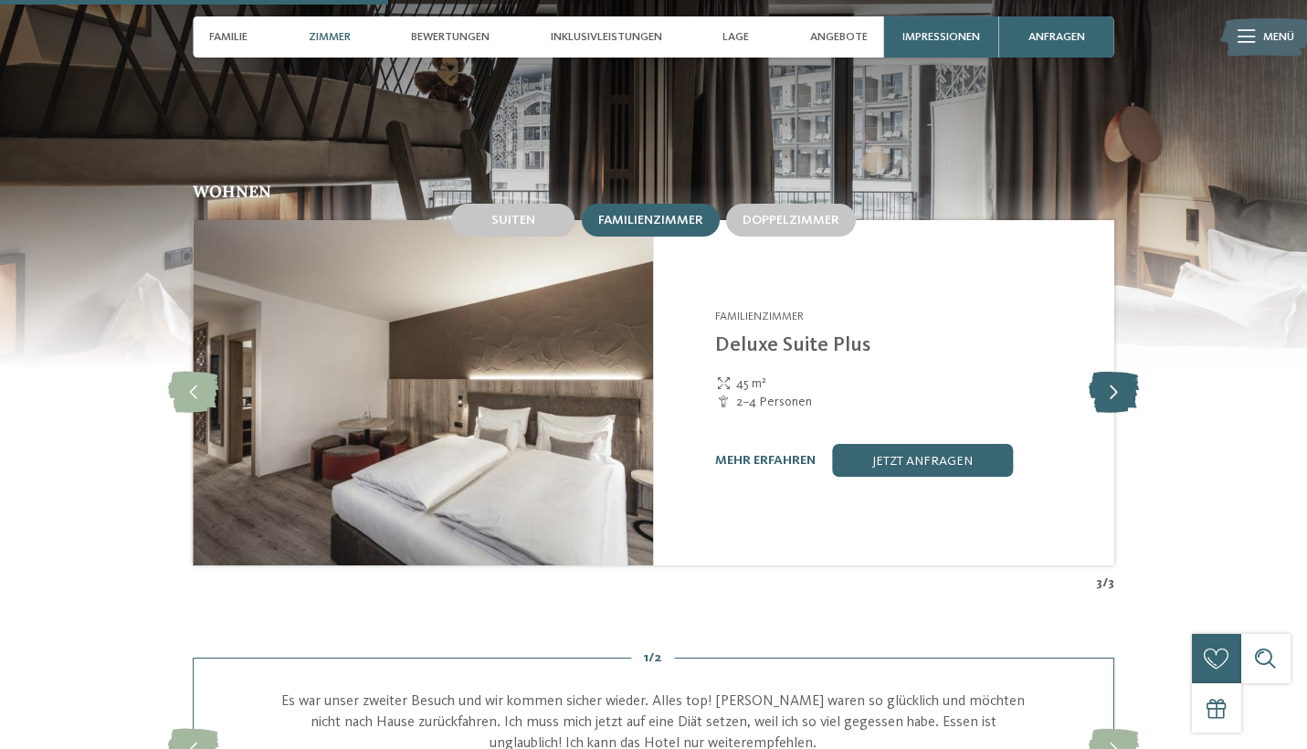
click at [1105, 414] on icon at bounding box center [1113, 393] width 50 height 41
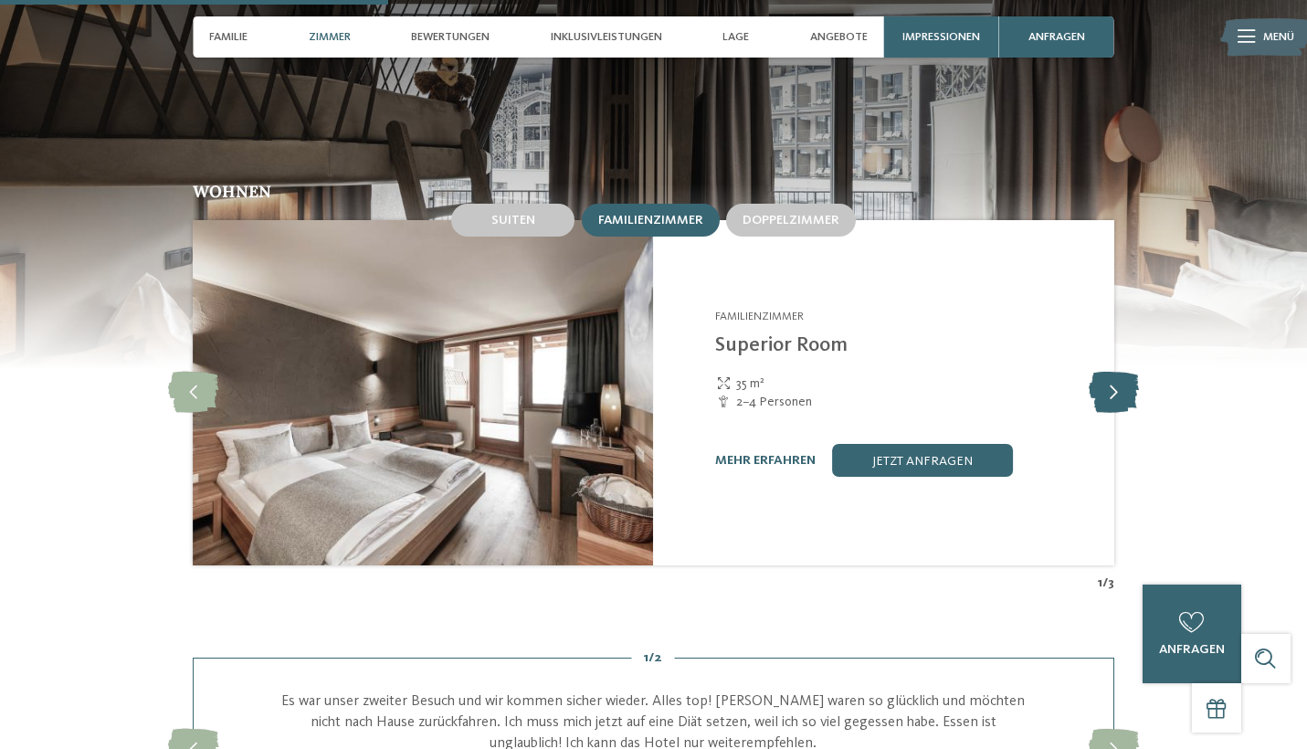
click at [1105, 414] on icon at bounding box center [1113, 393] width 50 height 41
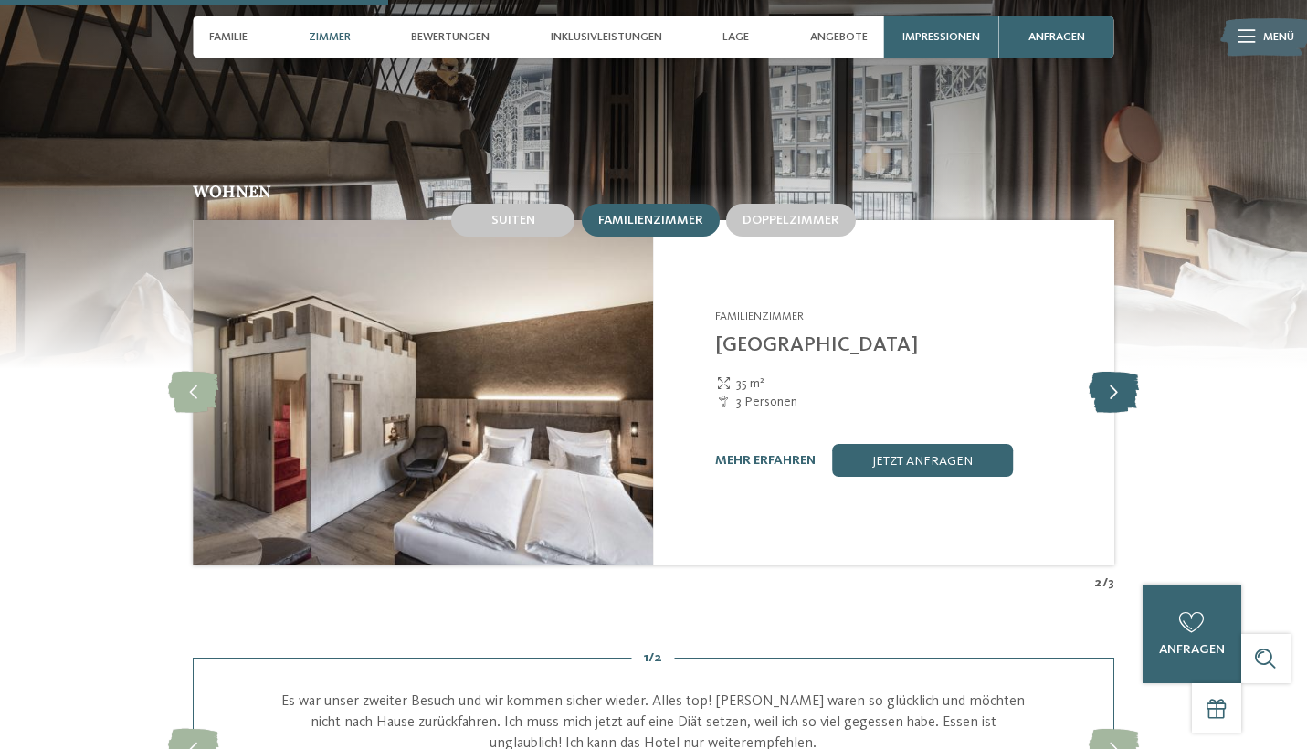
click at [1105, 414] on icon at bounding box center [1113, 393] width 50 height 41
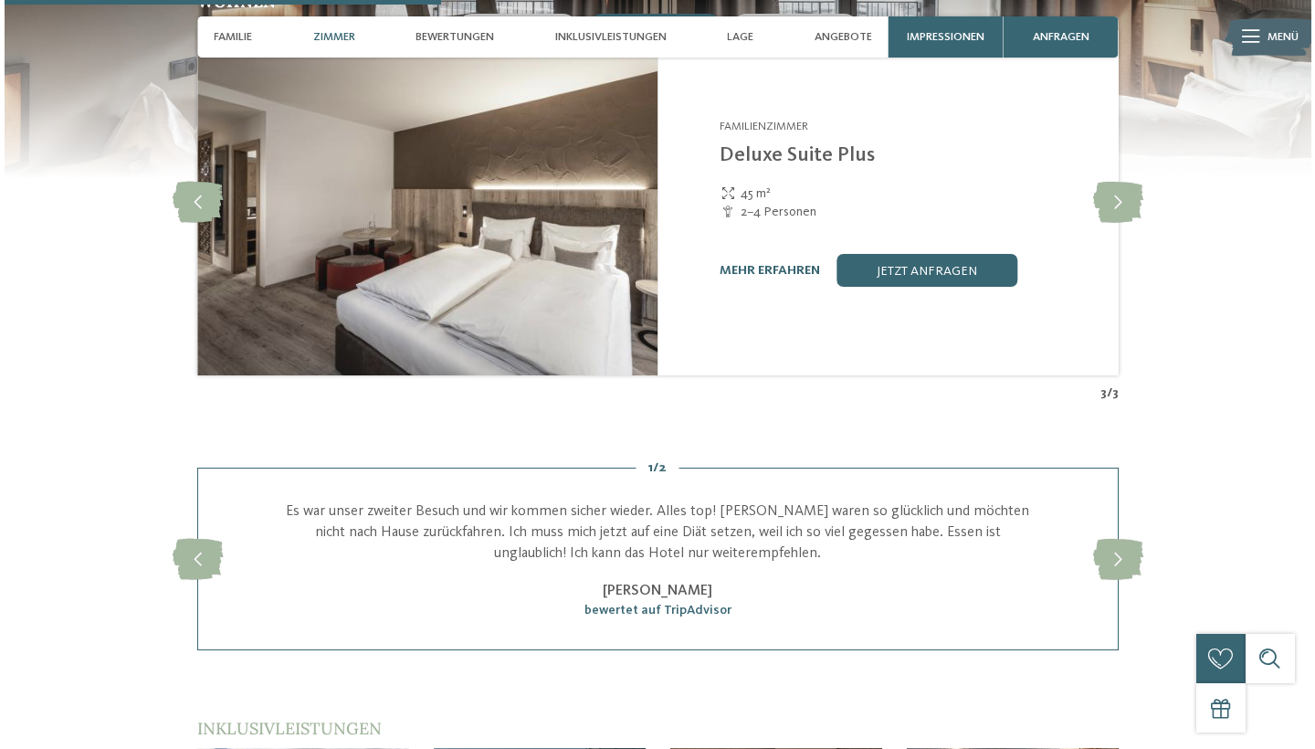
scroll to position [1851, 0]
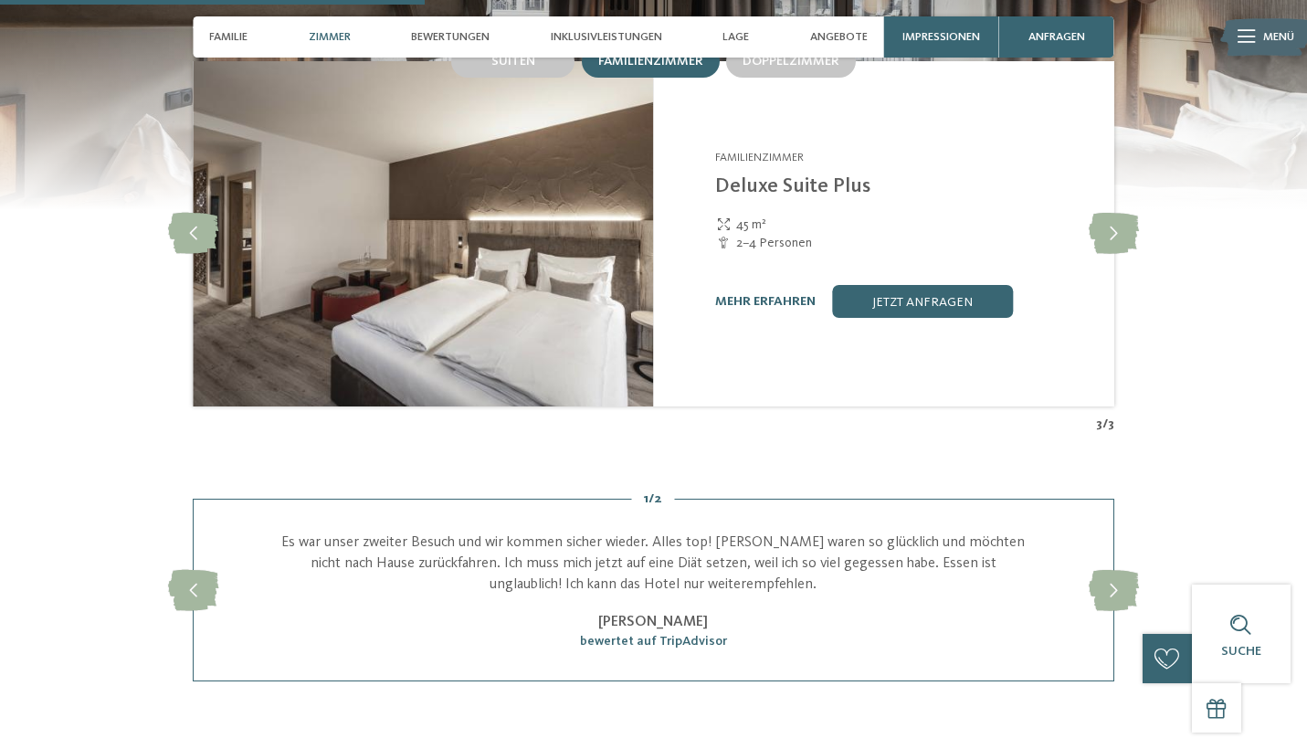
click at [545, 81] on div "Suiten" at bounding box center [513, 61] width 130 height 39
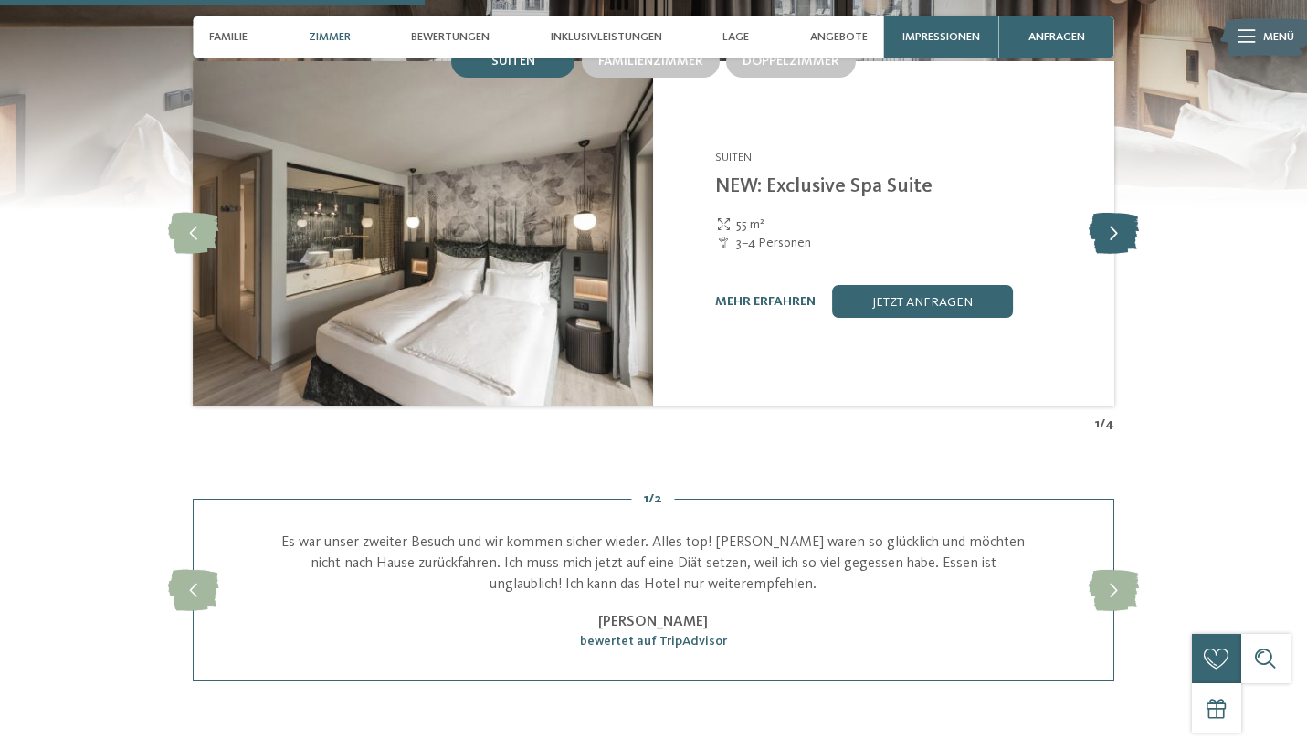
click at [1119, 255] on icon at bounding box center [1113, 234] width 50 height 41
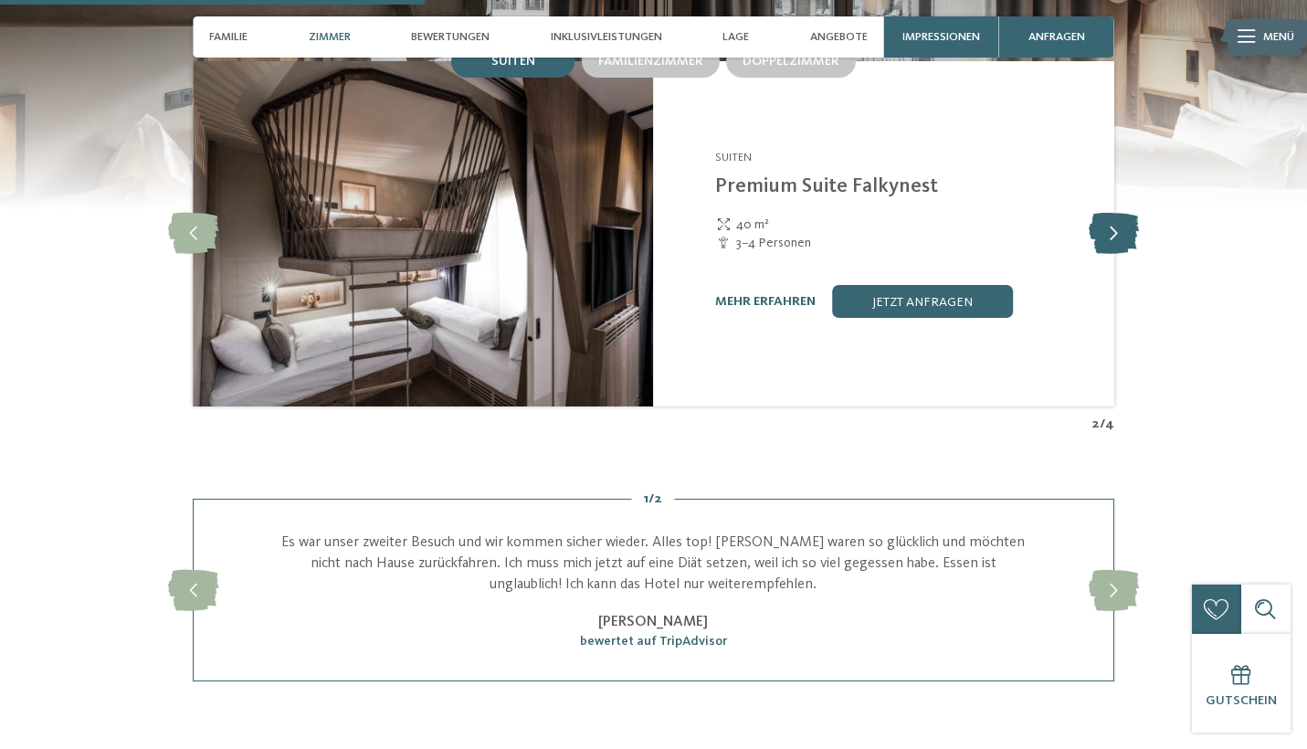
click at [1119, 255] on icon at bounding box center [1113, 234] width 50 height 41
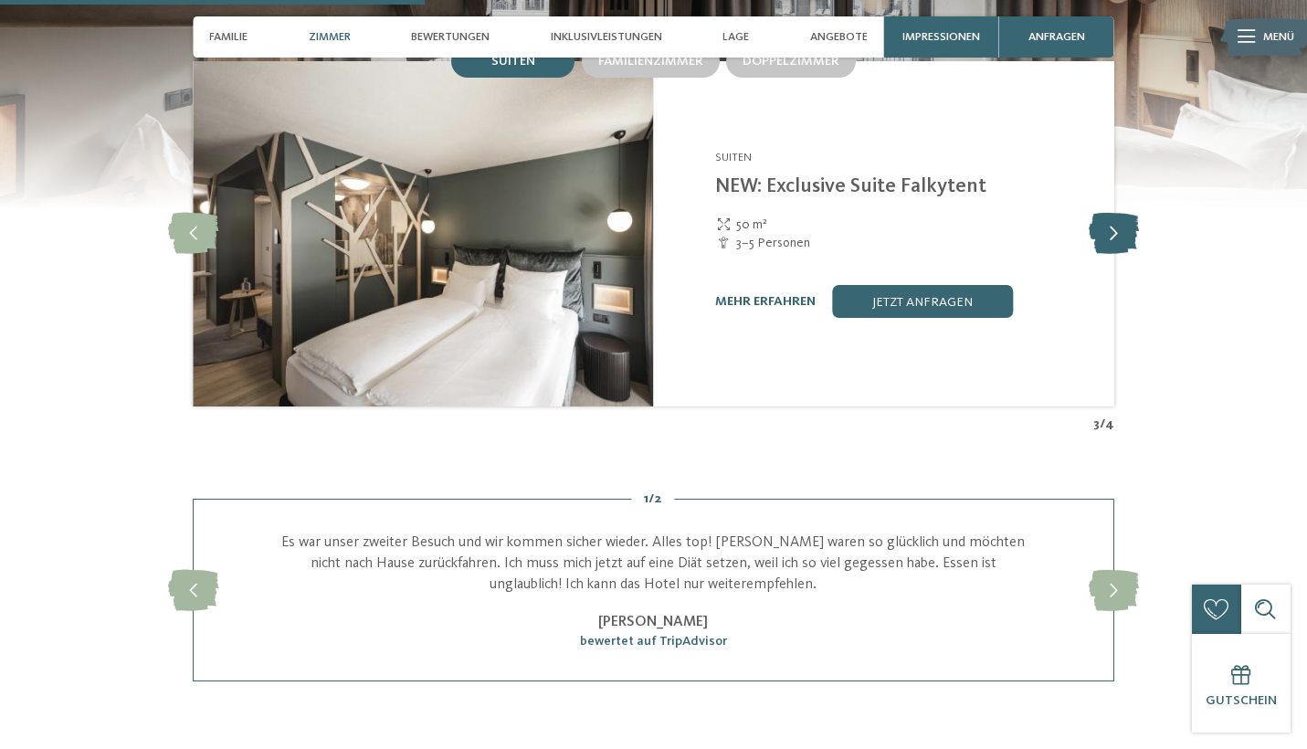
click at [1117, 255] on icon at bounding box center [1113, 234] width 50 height 41
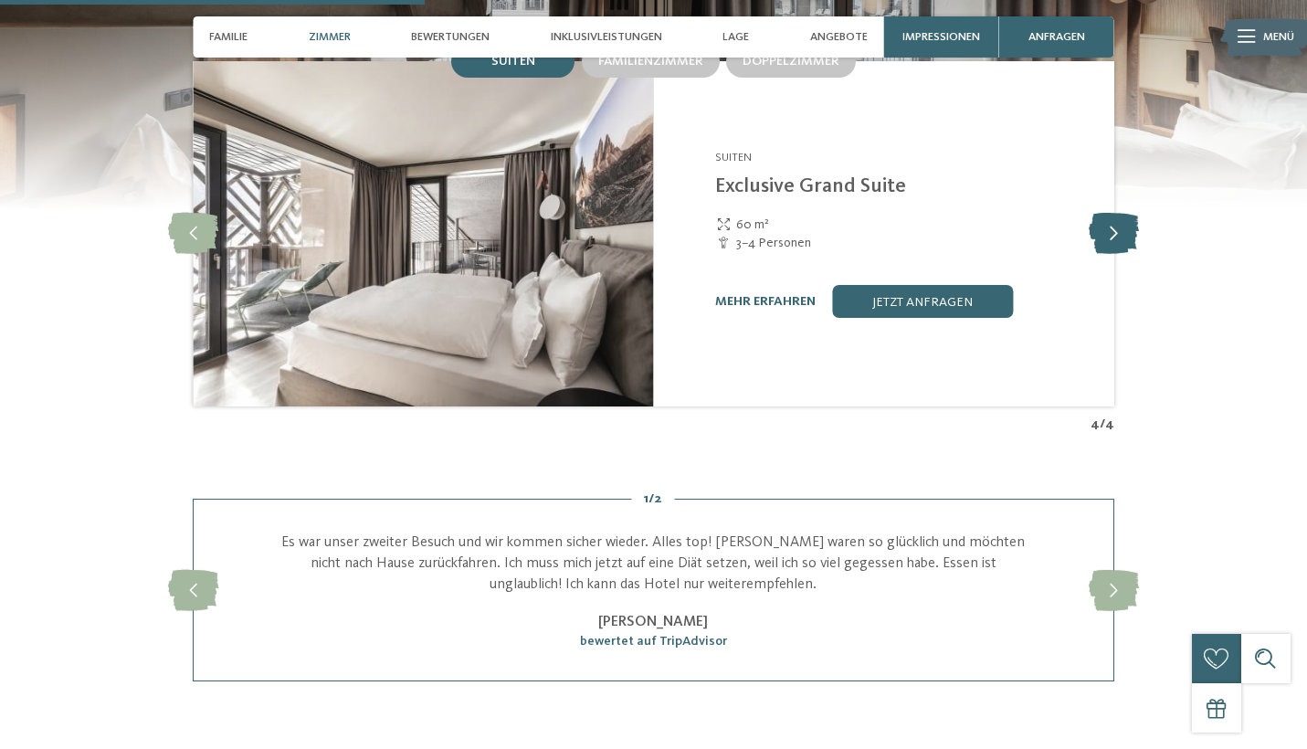
click at [1109, 255] on icon at bounding box center [1113, 234] width 50 height 41
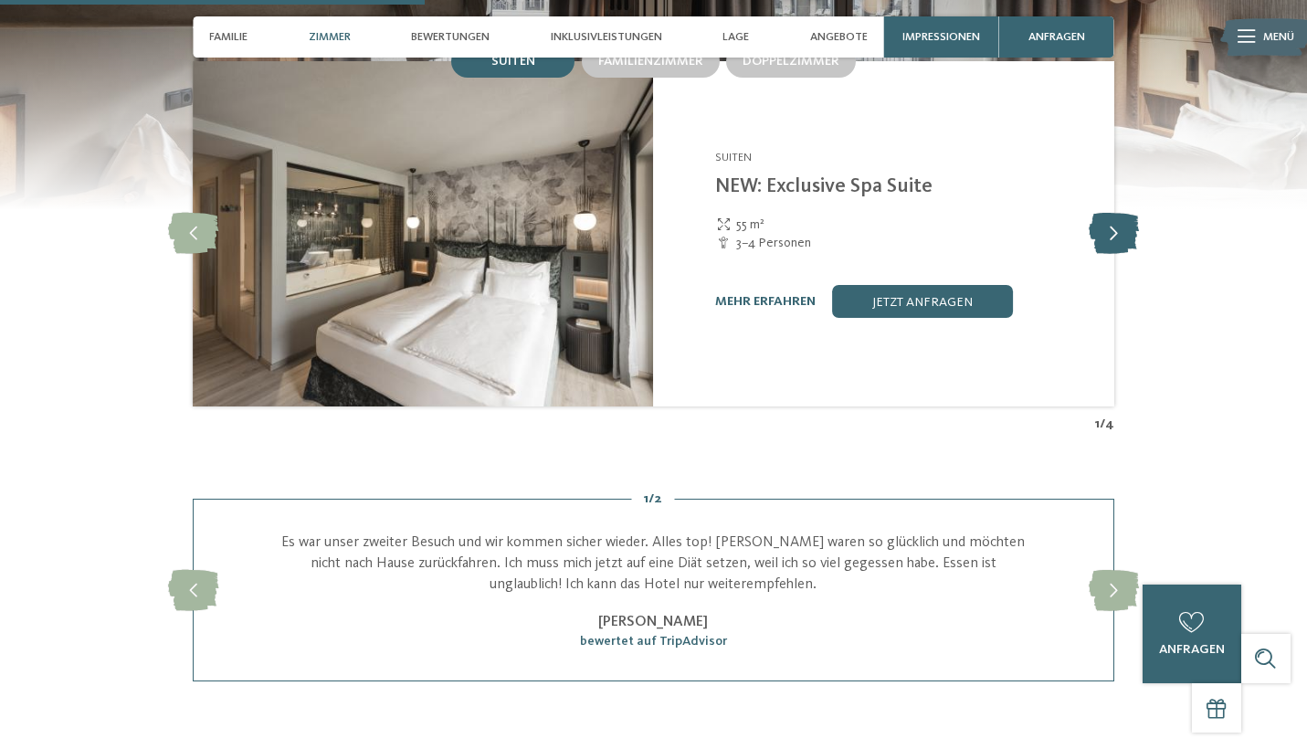
click at [1110, 255] on icon at bounding box center [1113, 234] width 50 height 41
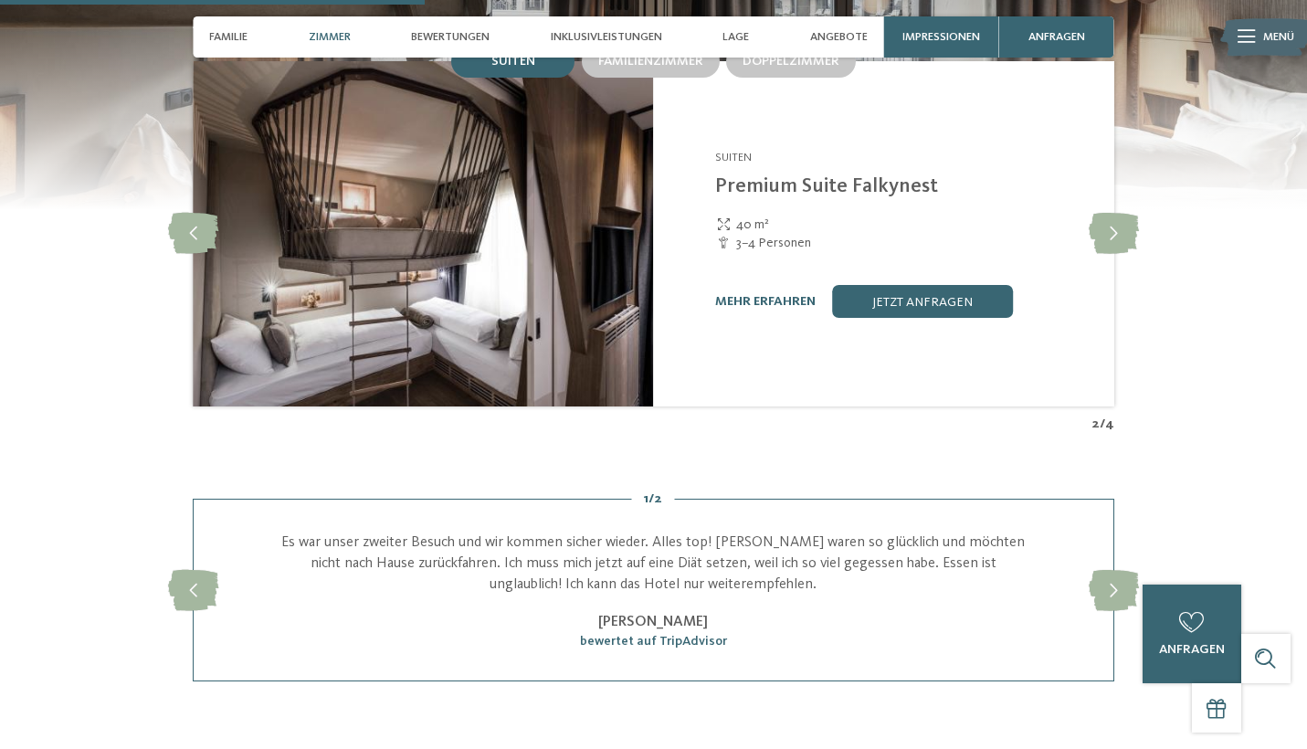
click at [412, 347] on img at bounding box center [423, 233] width 460 height 345
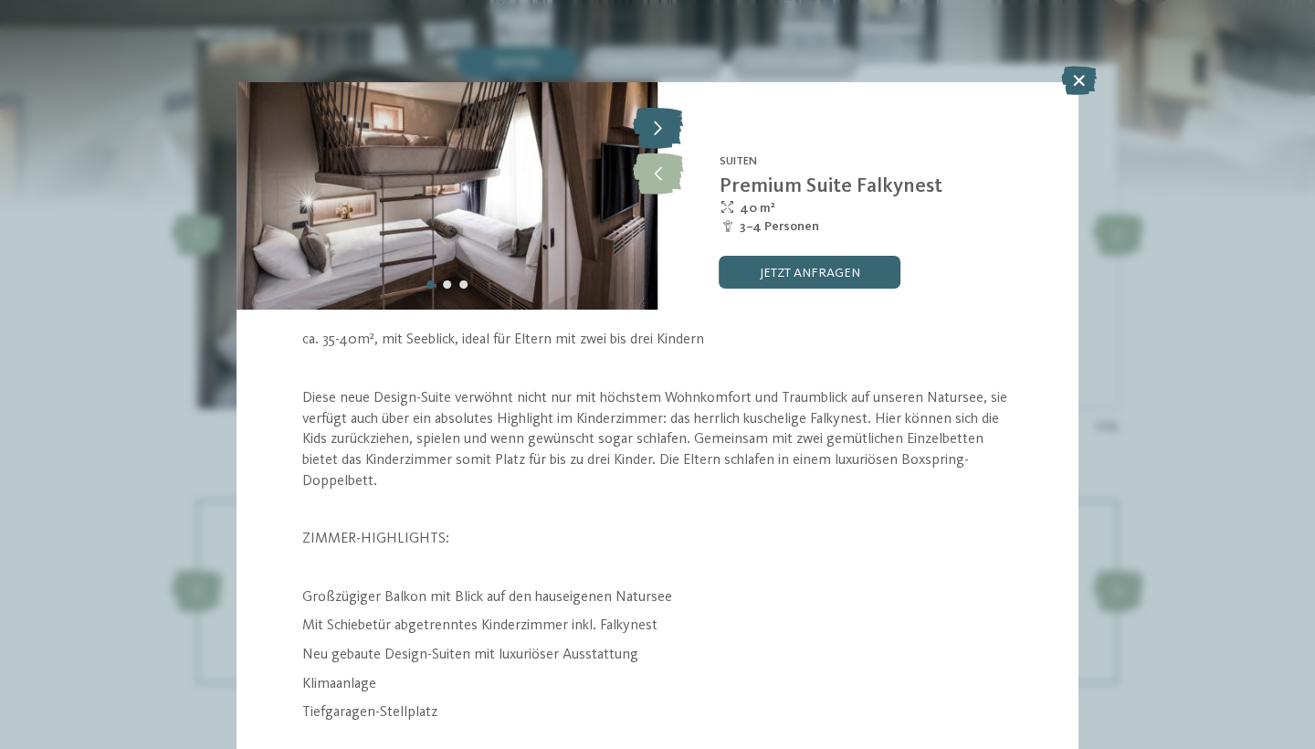
click at [653, 118] on icon at bounding box center [658, 129] width 50 height 41
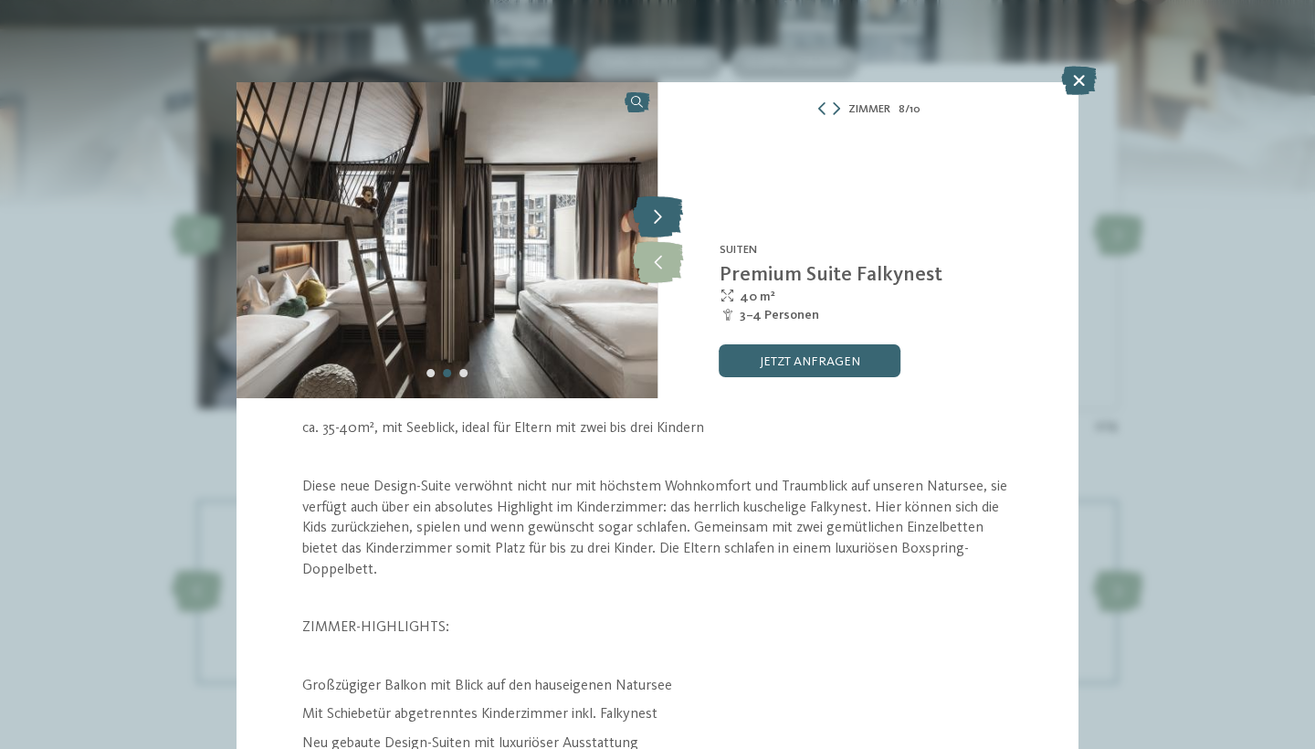
click at [655, 210] on icon at bounding box center [658, 217] width 50 height 41
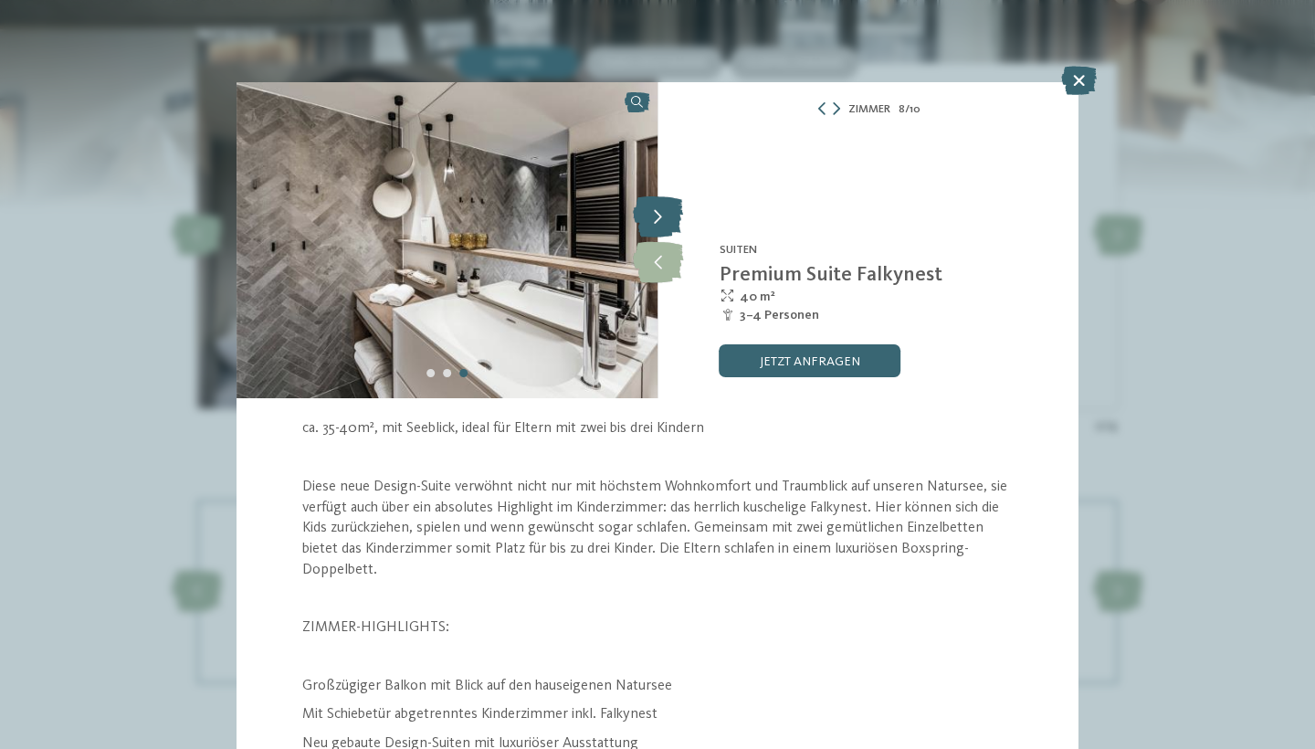
click at [655, 210] on icon at bounding box center [658, 217] width 50 height 41
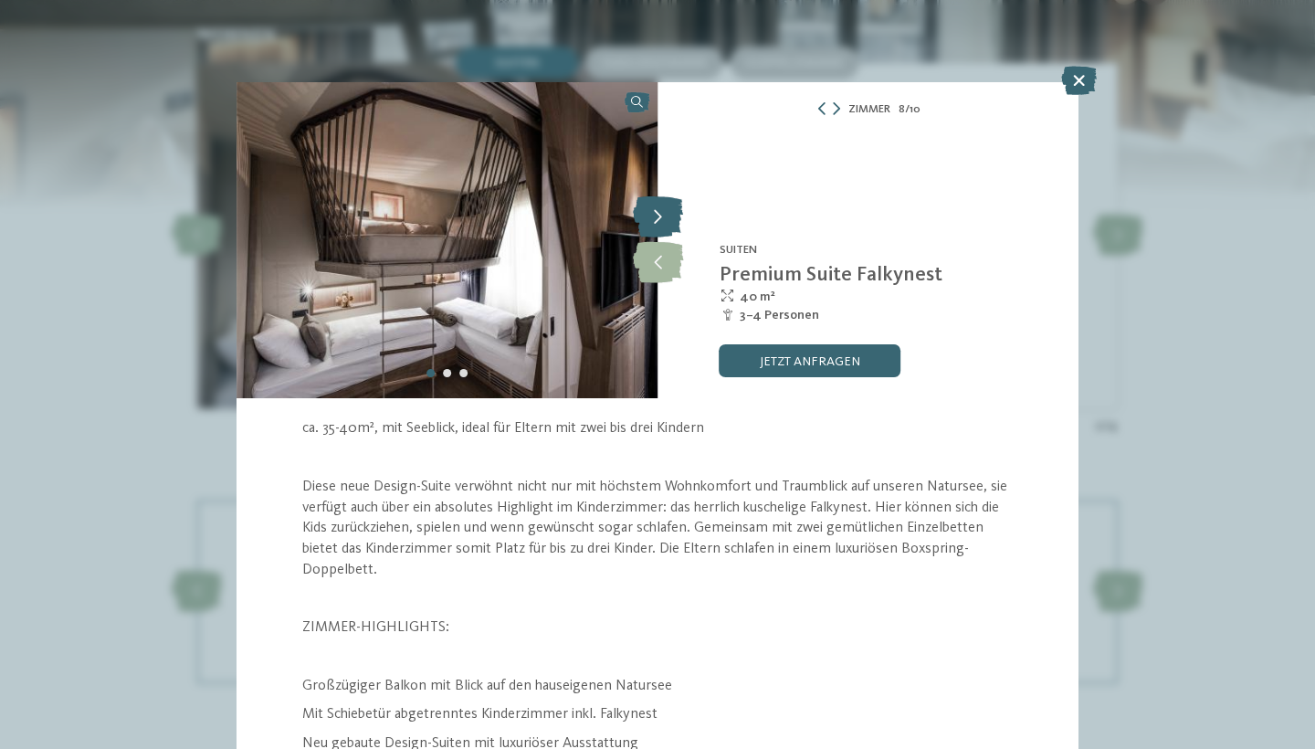
click at [655, 210] on icon at bounding box center [658, 217] width 50 height 41
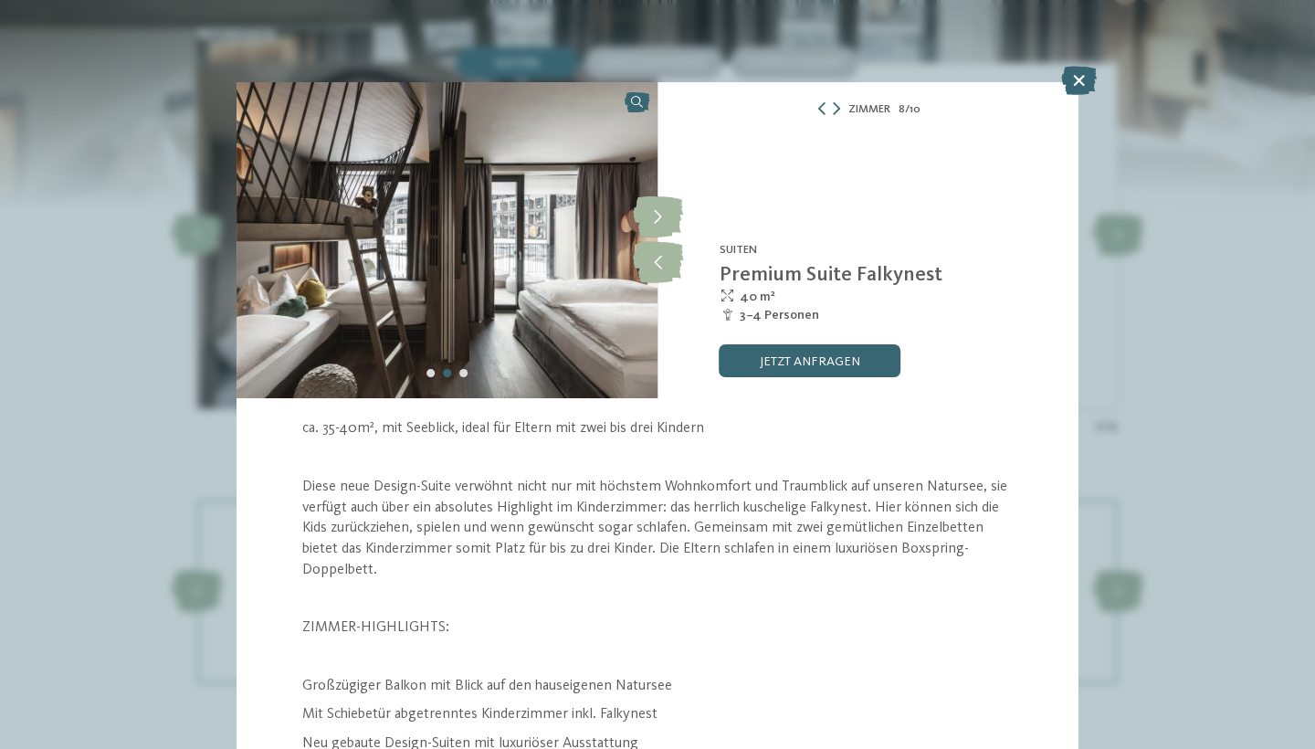
click at [600, 225] on img at bounding box center [447, 240] width 421 height 316
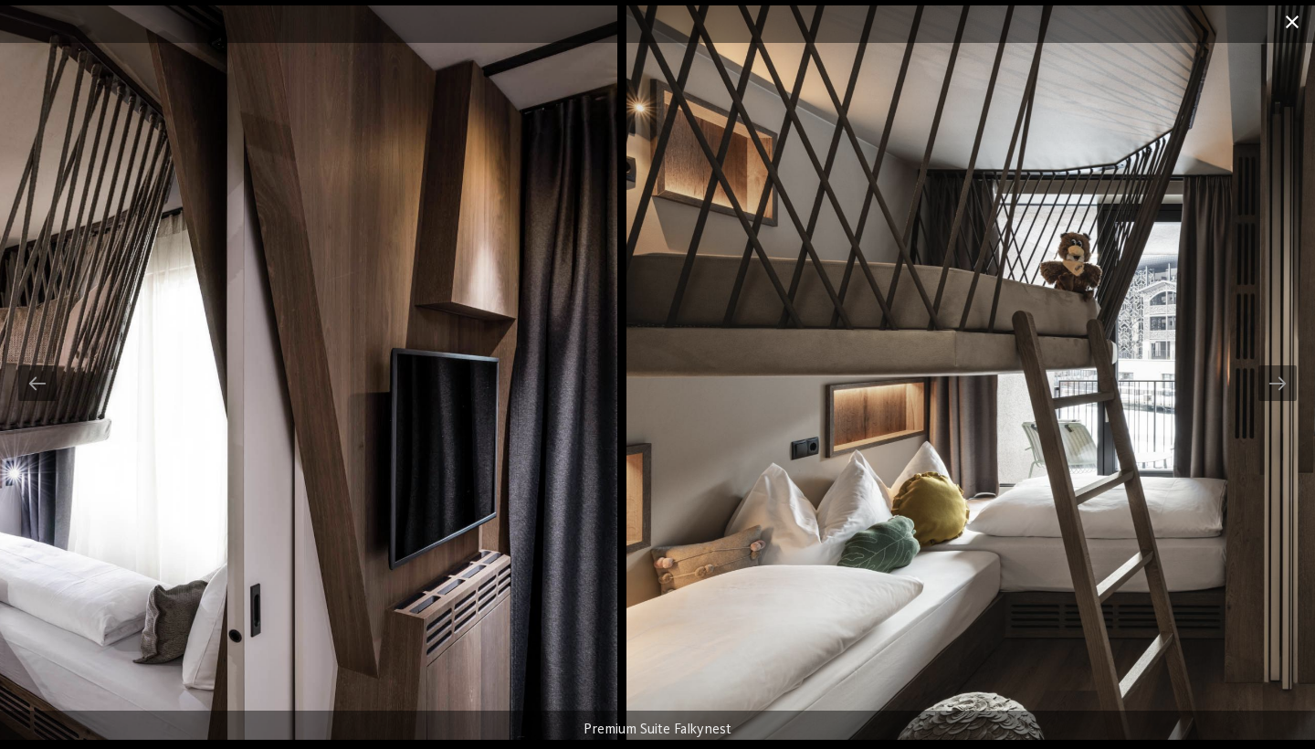
click at [1285, 15] on span at bounding box center [1292, 21] width 46 height 43
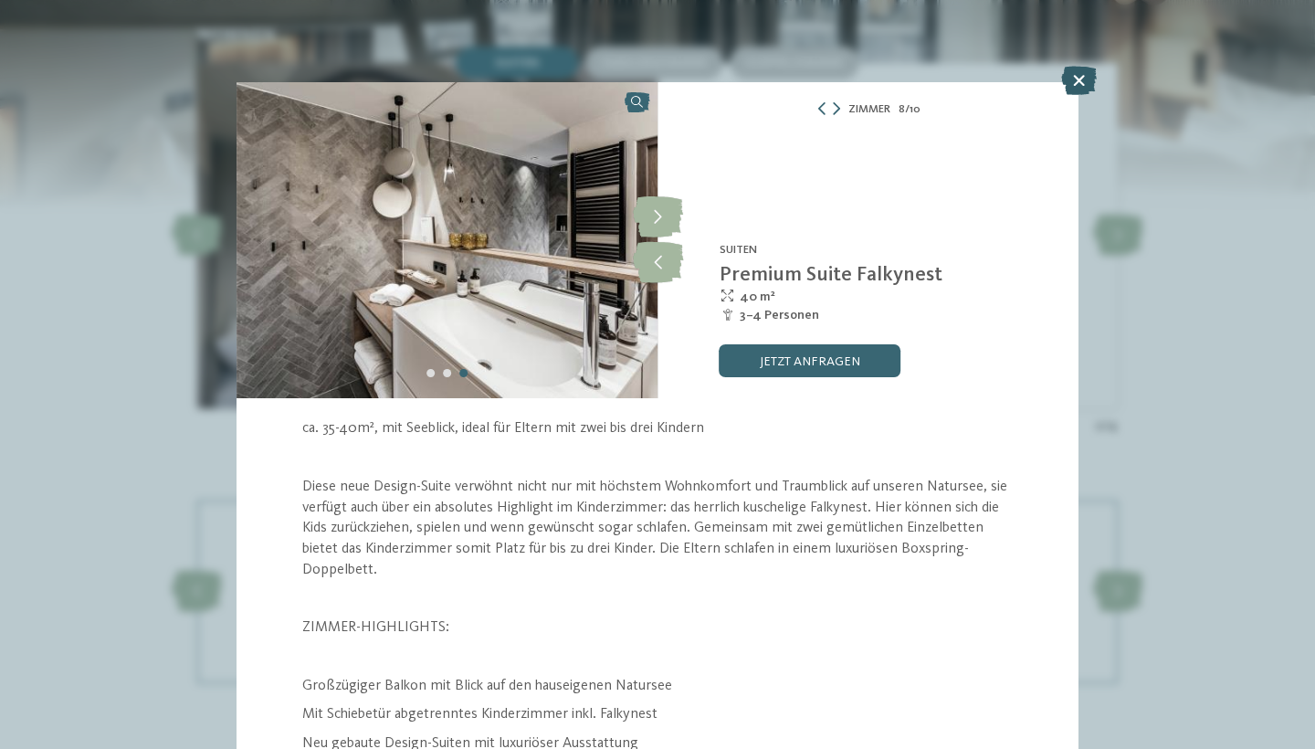
click at [1086, 77] on icon at bounding box center [1079, 80] width 36 height 29
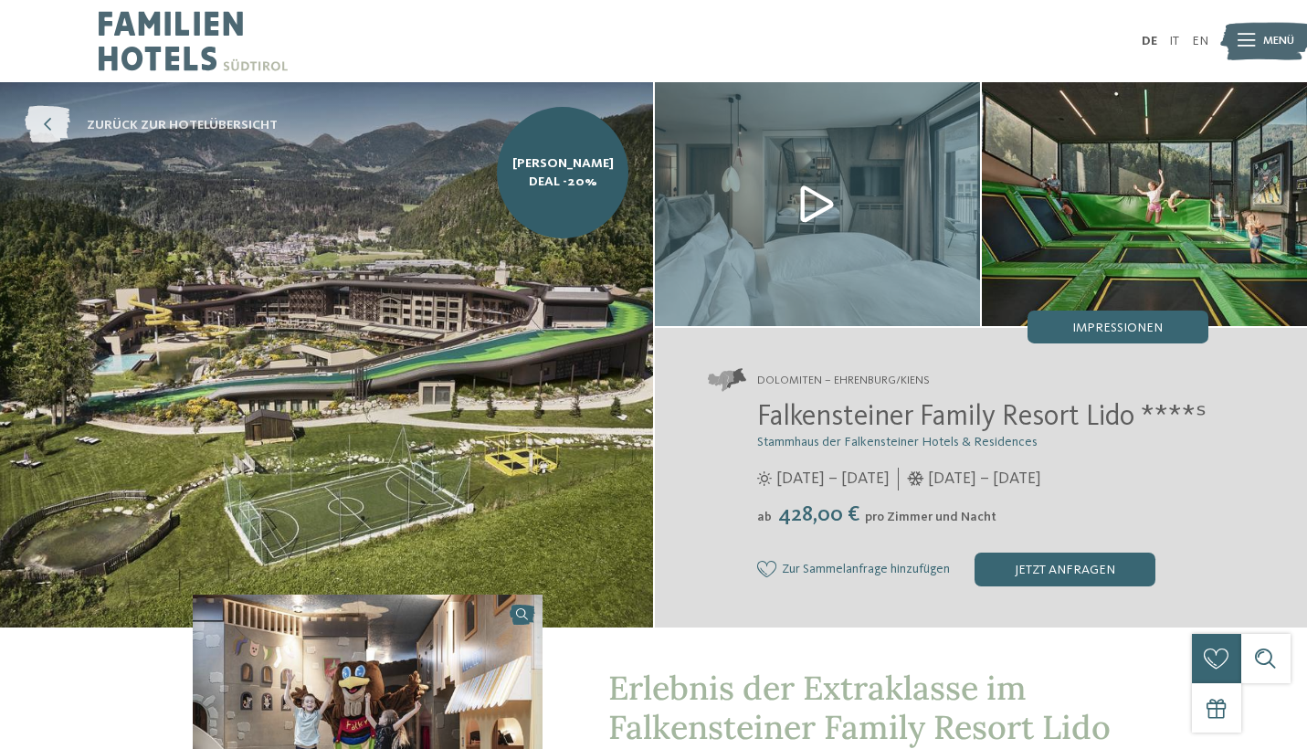
click at [43, 129] on icon at bounding box center [48, 125] width 46 height 37
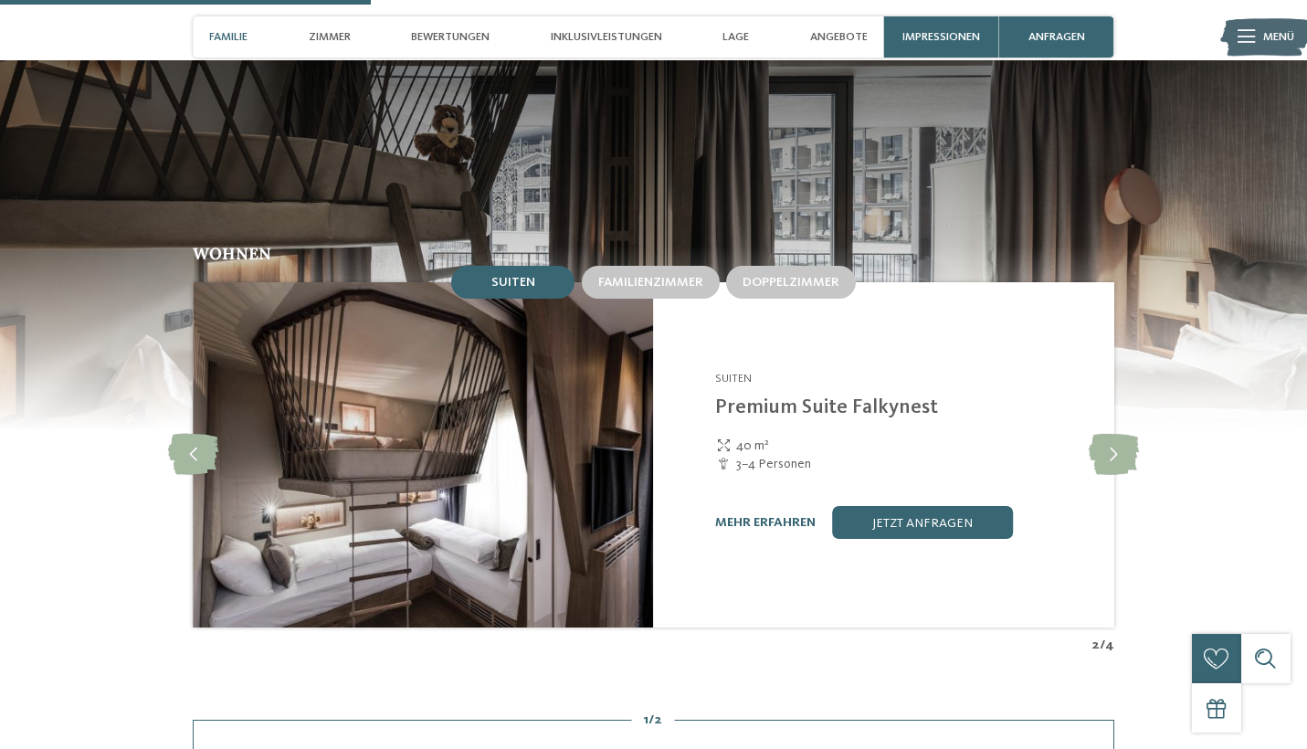
scroll to position [1603, 0]
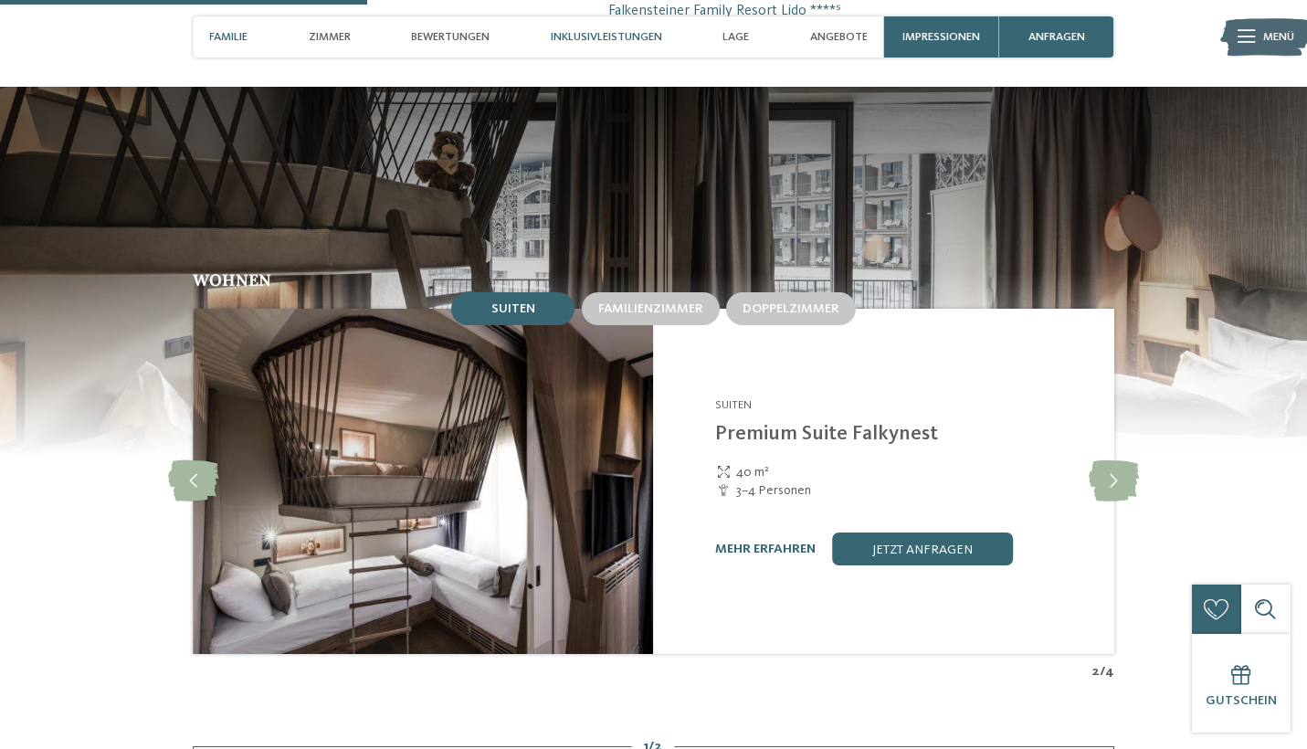
click at [566, 33] on span "Inklusivleistungen" at bounding box center [606, 37] width 111 height 14
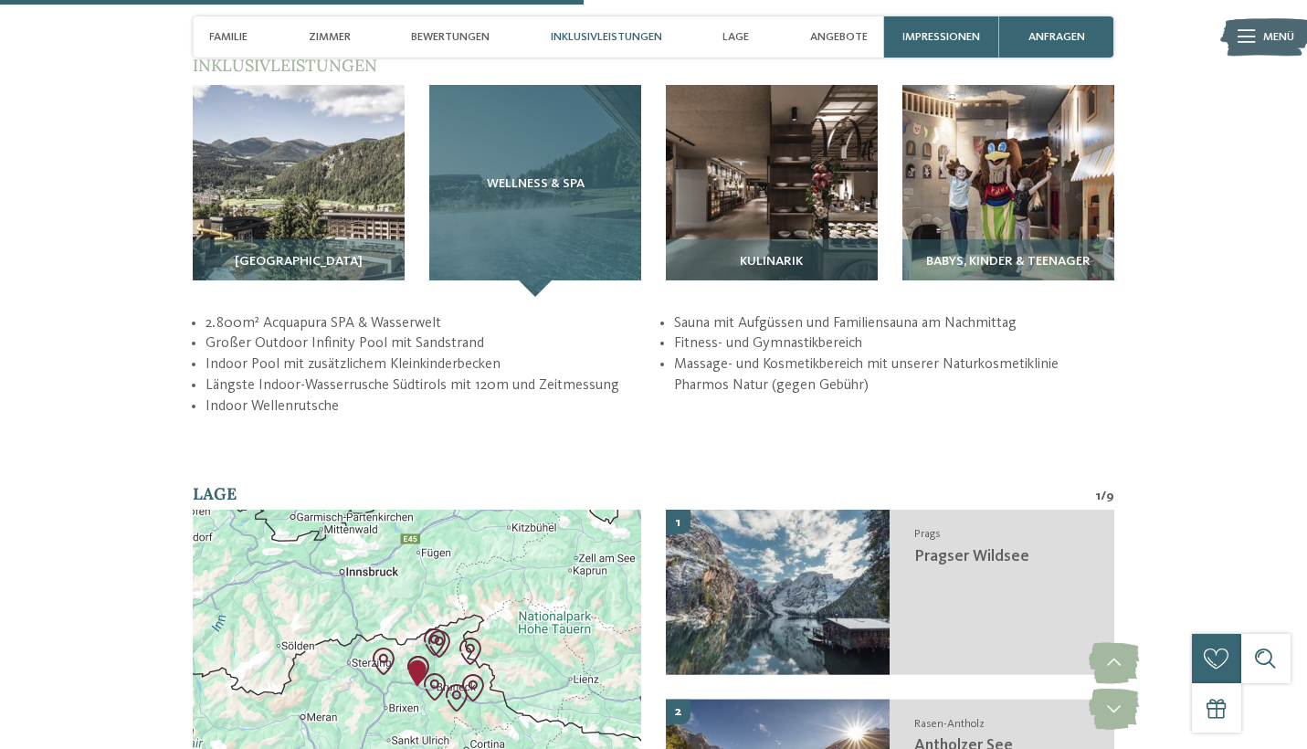
click at [529, 242] on div "Wellness & SPA" at bounding box center [535, 191] width 212 height 212
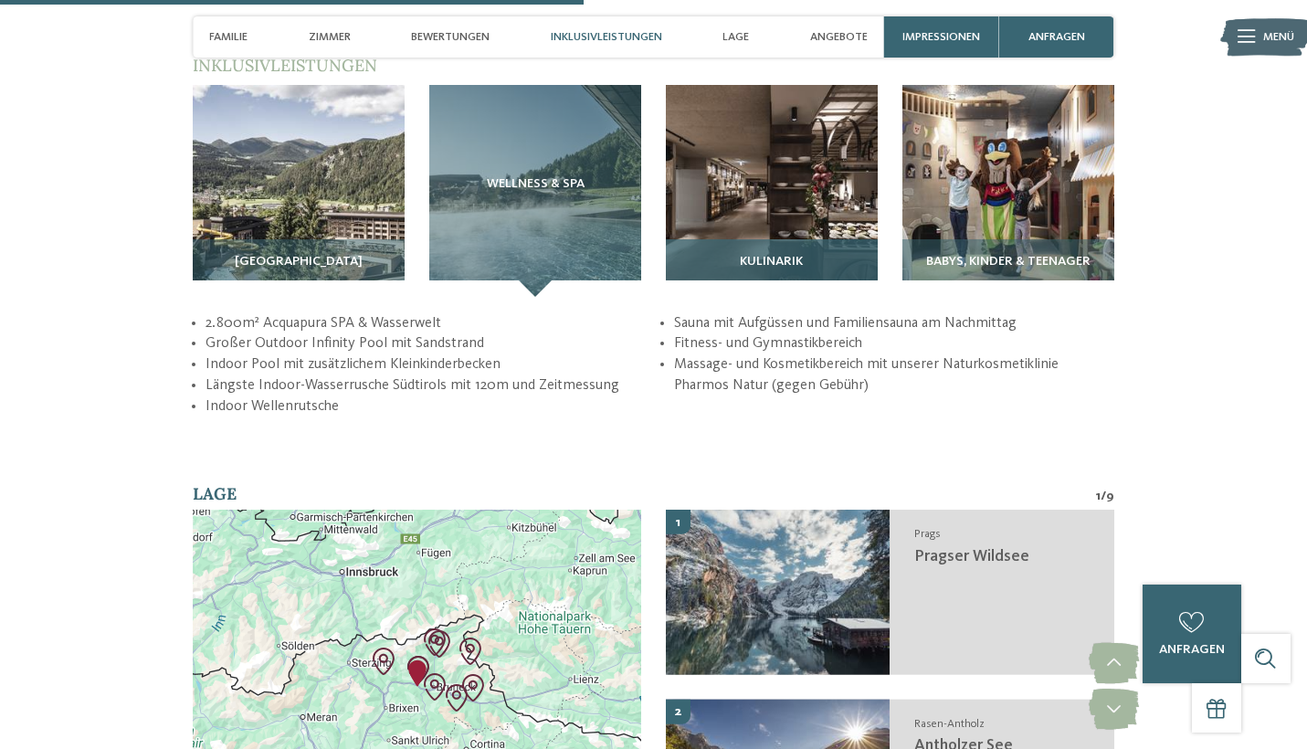
click at [807, 256] on img at bounding box center [772, 191] width 212 height 212
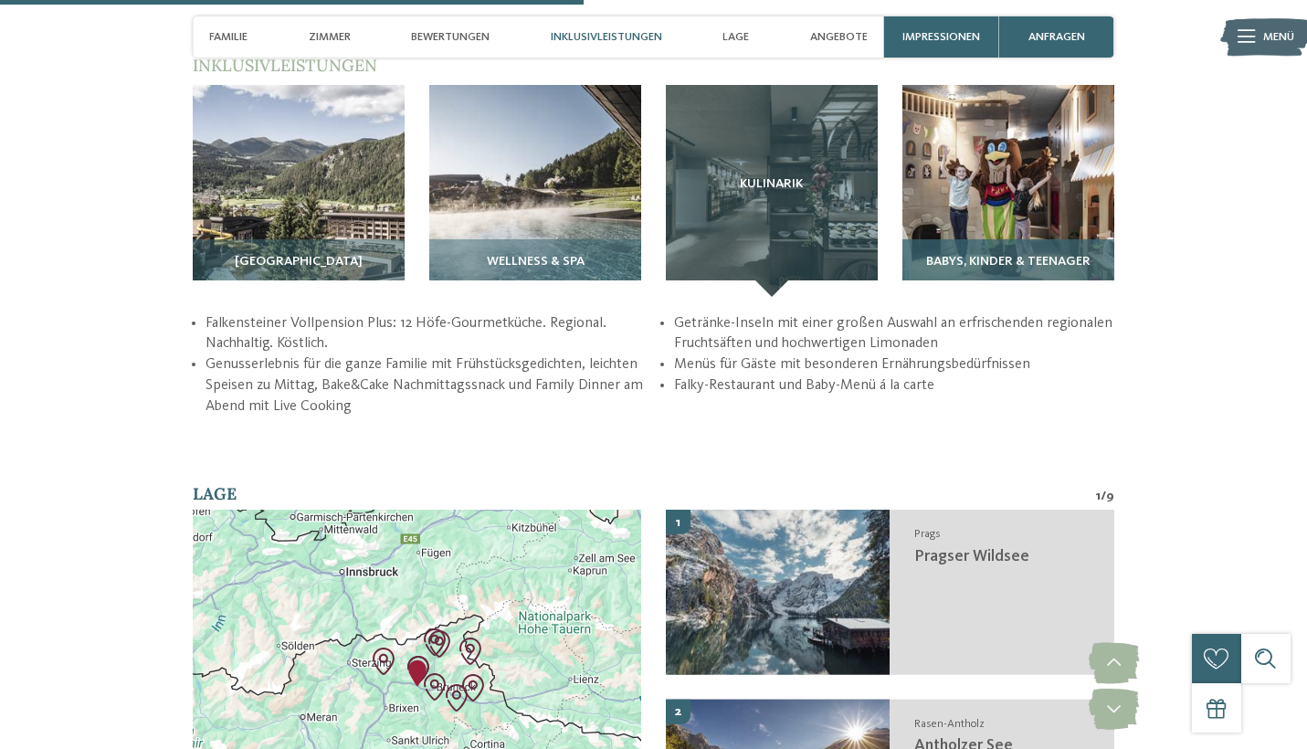
click at [909, 208] on img at bounding box center [1008, 191] width 212 height 212
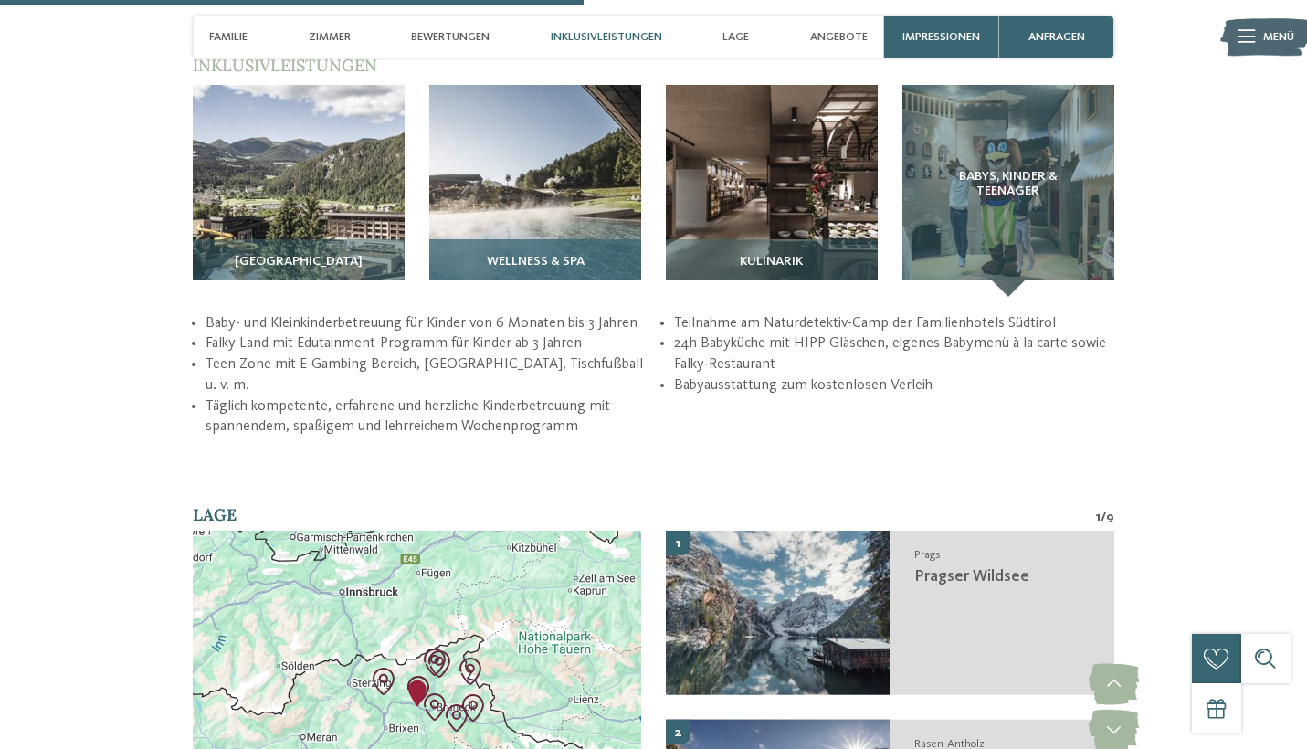
click at [479, 262] on img at bounding box center [535, 191] width 212 height 212
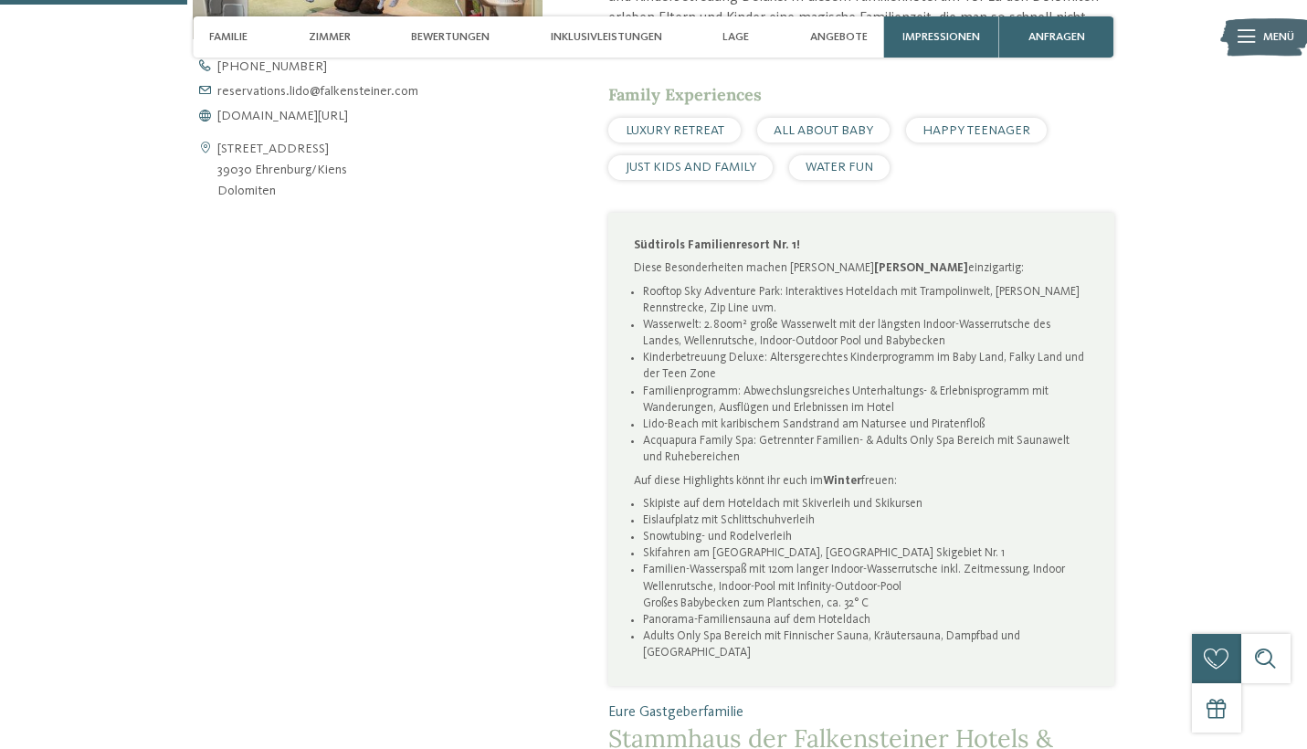
scroll to position [819, 0]
click at [827, 172] on span "WATER FUN" at bounding box center [839, 165] width 68 height 13
click at [733, 43] on span "Lage" at bounding box center [735, 37] width 26 height 14
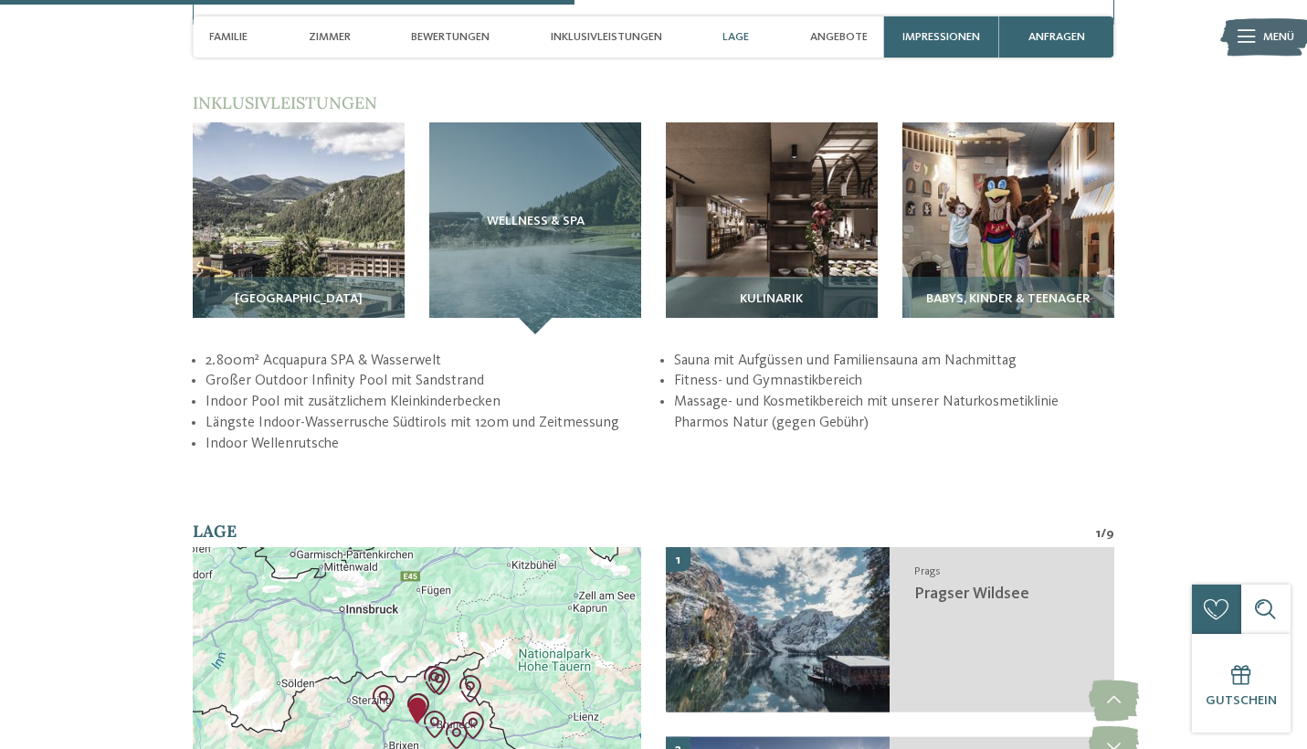
scroll to position [2972, 0]
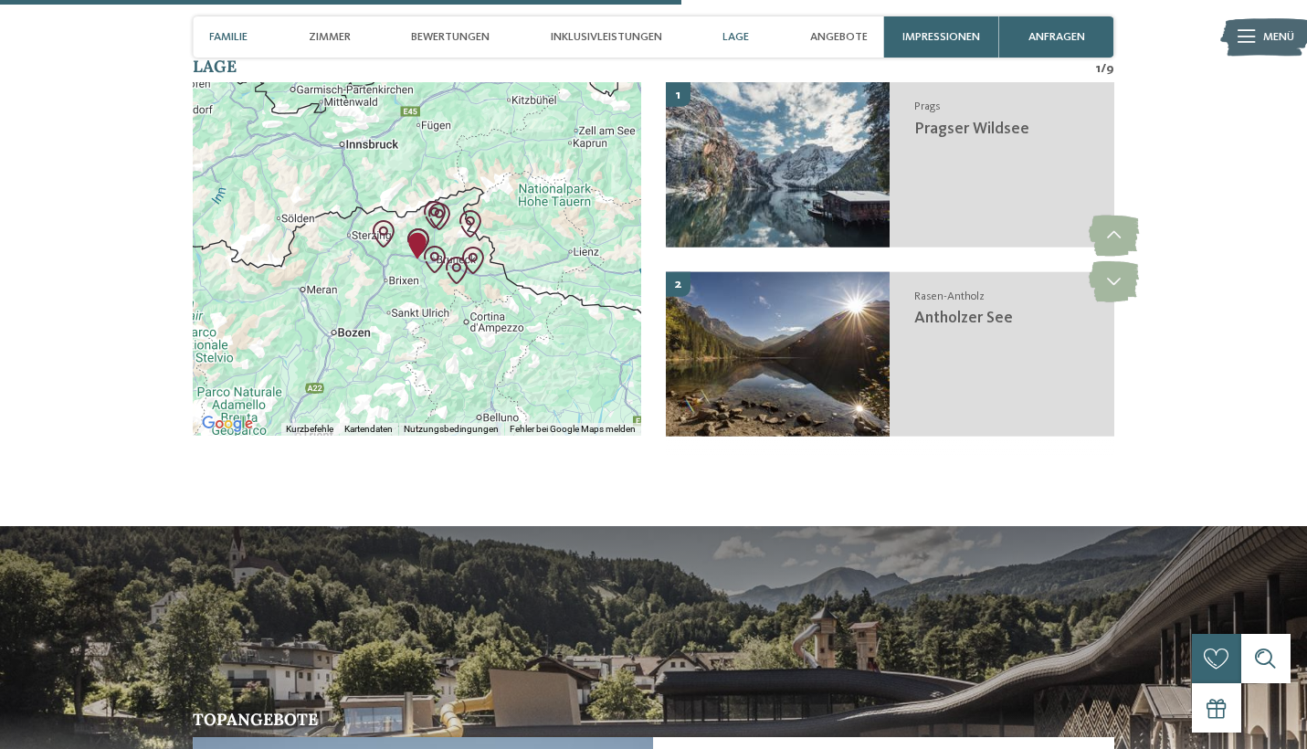
click at [233, 41] on span "Familie" at bounding box center [228, 37] width 38 height 14
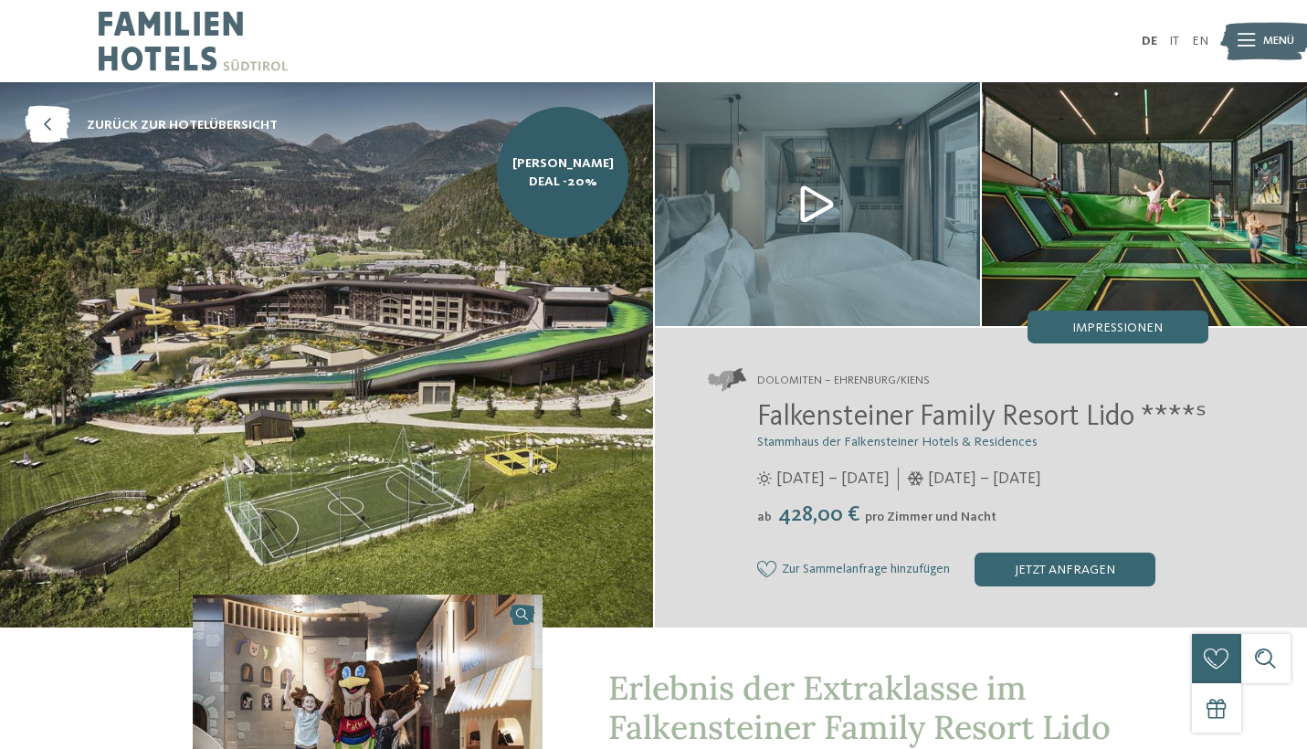
scroll to position [0, 0]
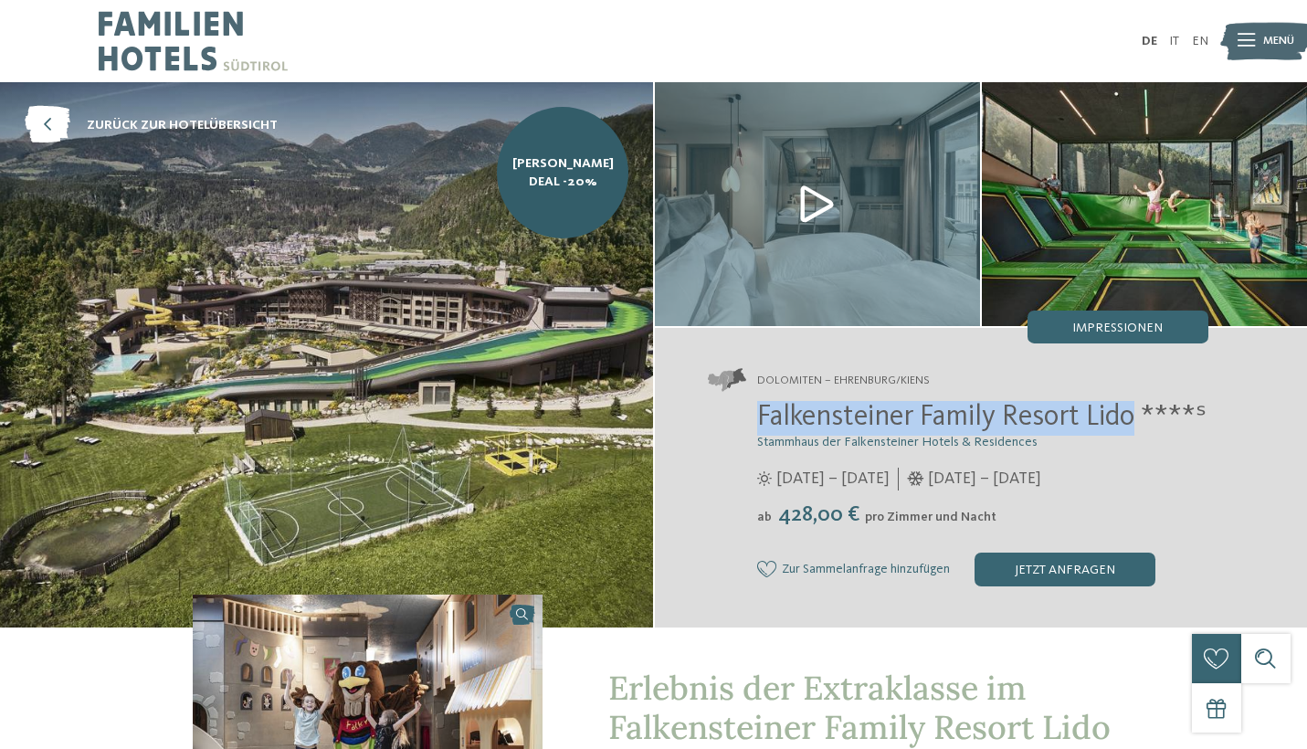
drag, startPoint x: 752, startPoint y: 427, endPoint x: 1238, endPoint y: 409, distance: 486.1
click at [1238, 409] on div "Dolomiten – Ehrenburg/Kiens Falkensteiner Family Resort Lido ****ˢ Stammhaus de…" at bounding box center [981, 477] width 653 height 299
copy span "Falkensteiner Family Resort Lido"
